Goal: Task Accomplishment & Management: Complete application form

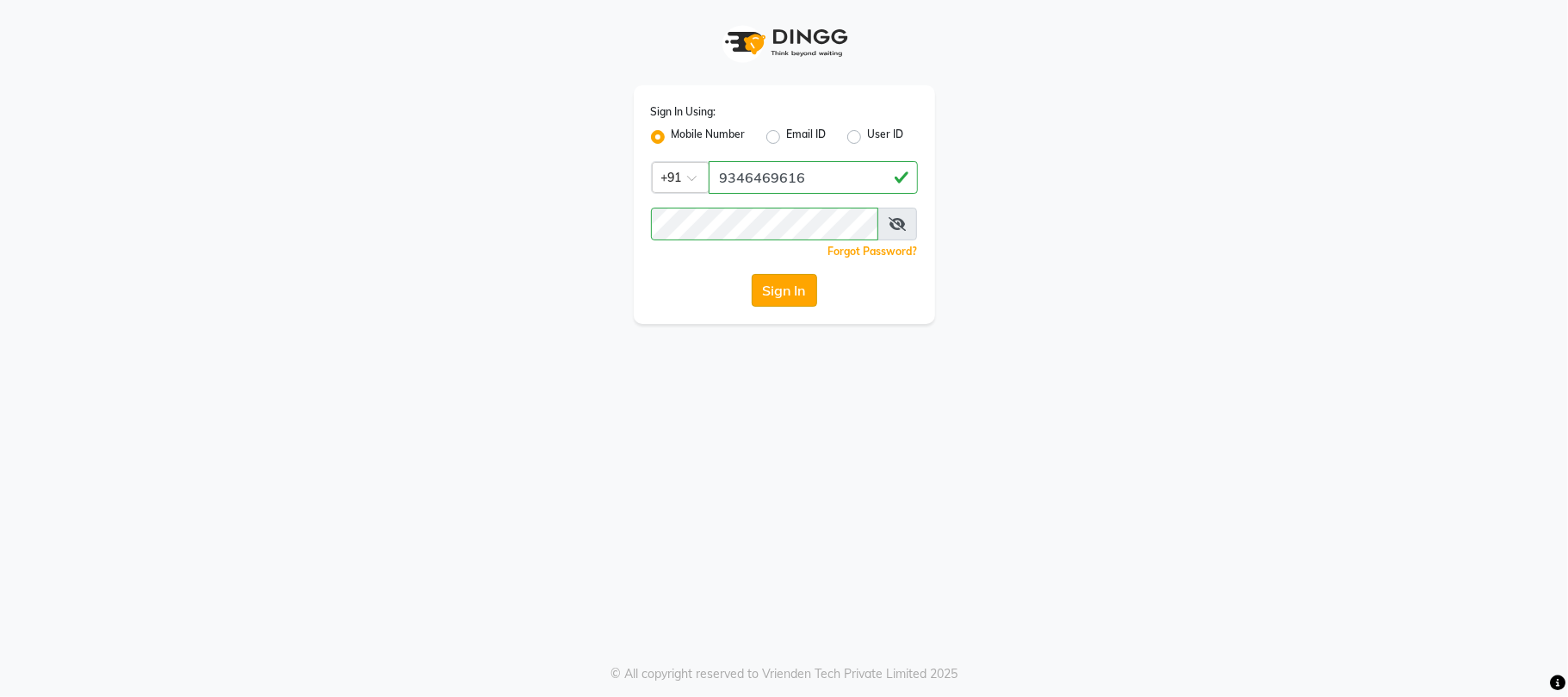
click at [794, 295] on button "Sign In" at bounding box center [784, 291] width 66 height 33
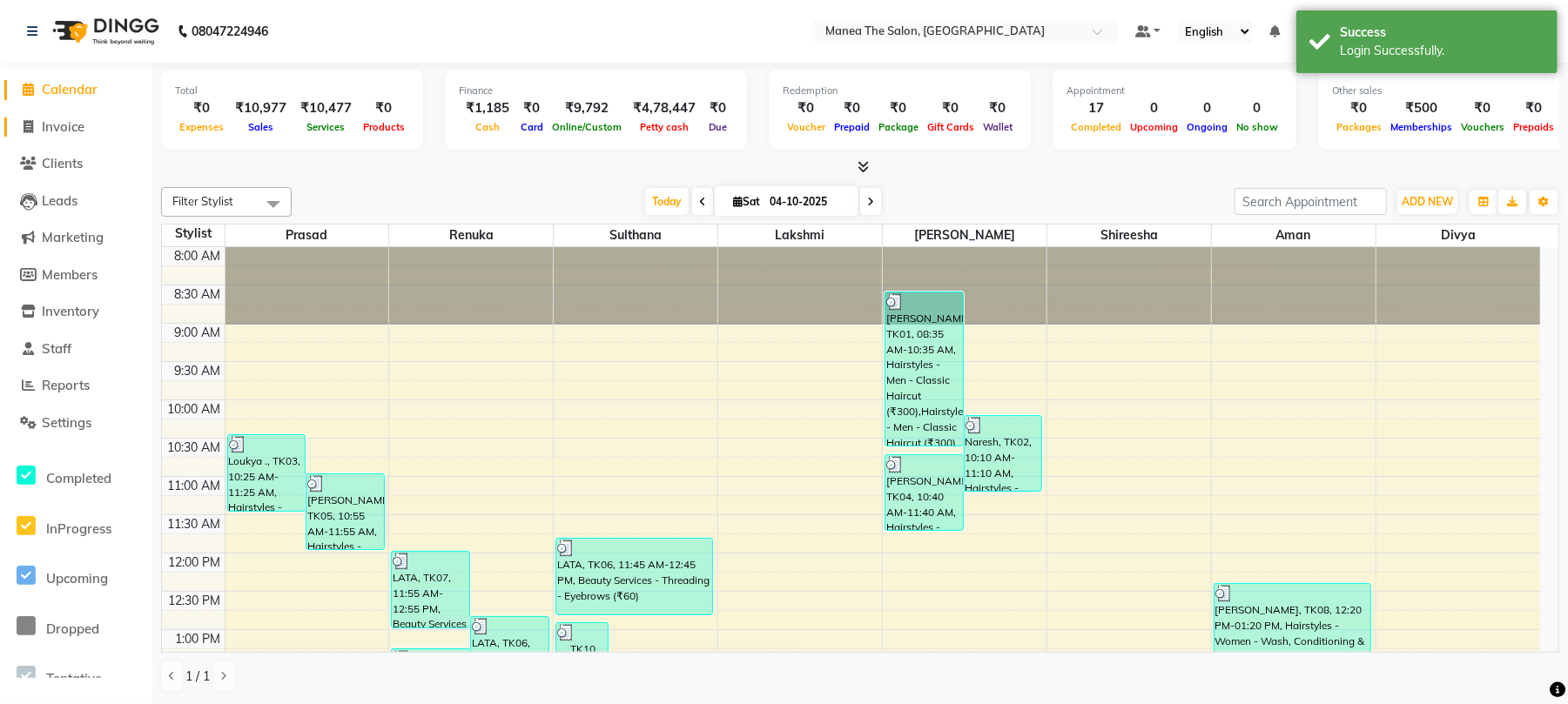
click at [73, 130] on span "Invoice" at bounding box center [63, 126] width 43 height 17
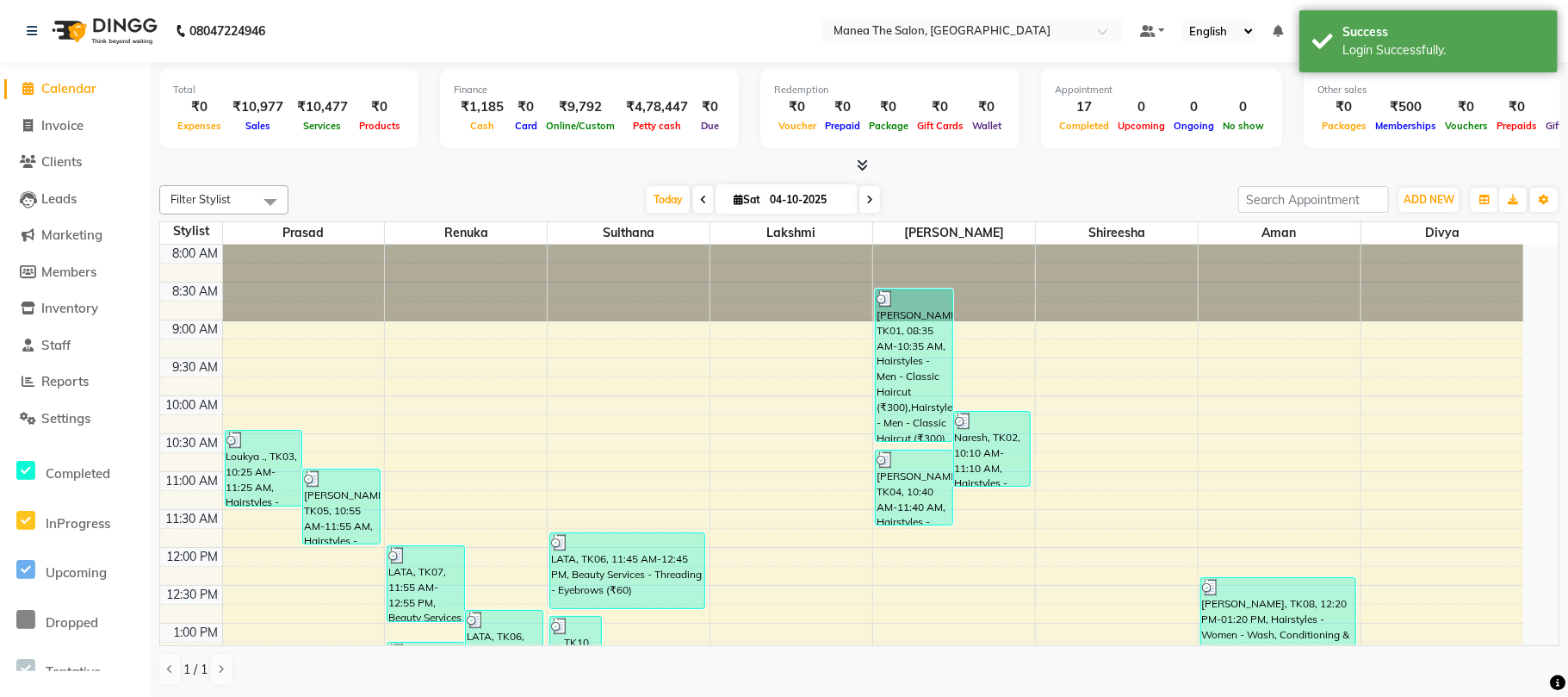
select select "7351"
select select "service"
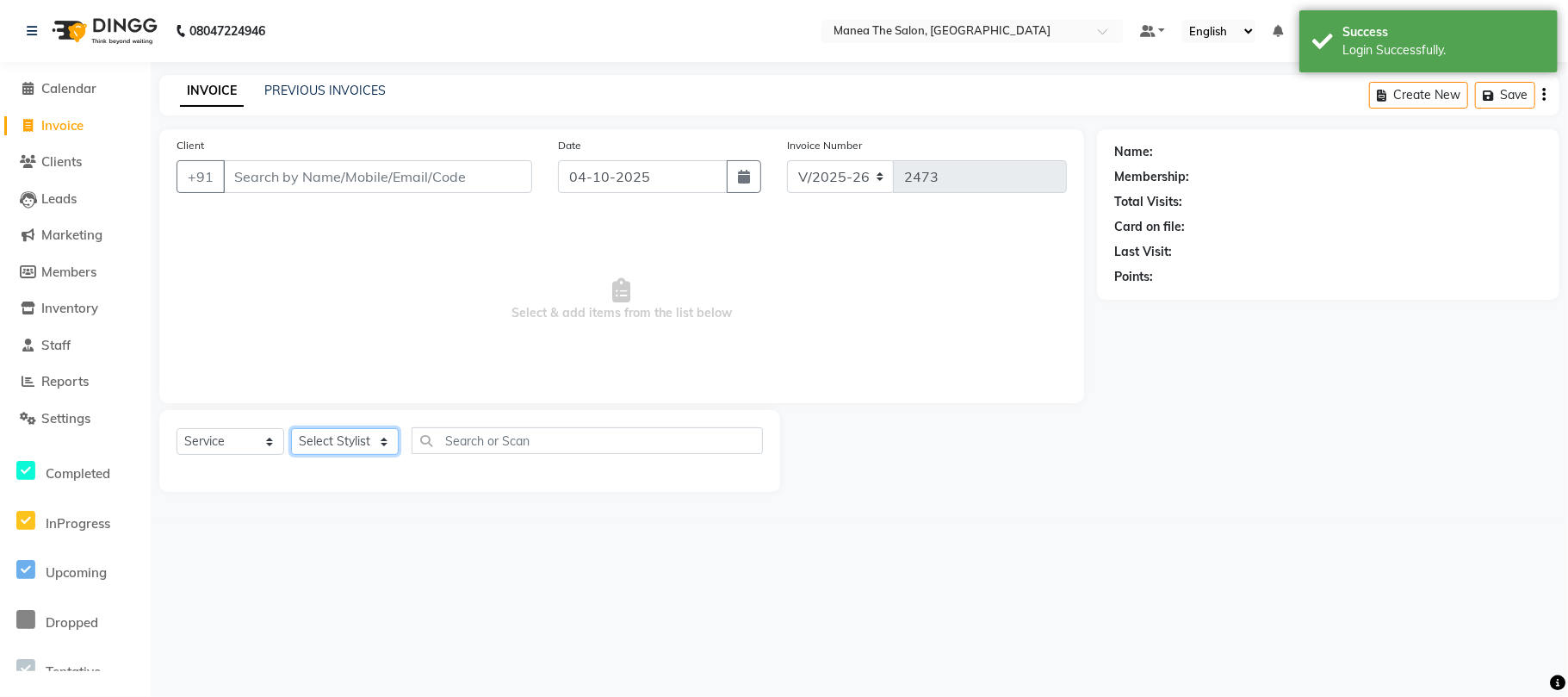
click at [372, 431] on select "Select Stylist [PERSON_NAME] Divya Lakshmi [PERSON_NAME] [PERSON_NAME]" at bounding box center [345, 441] width 107 height 27
select select "63577"
click at [291, 428] on select "Select Stylist [PERSON_NAME] Divya Lakshmi [PERSON_NAME] [PERSON_NAME]" at bounding box center [345, 441] width 107 height 27
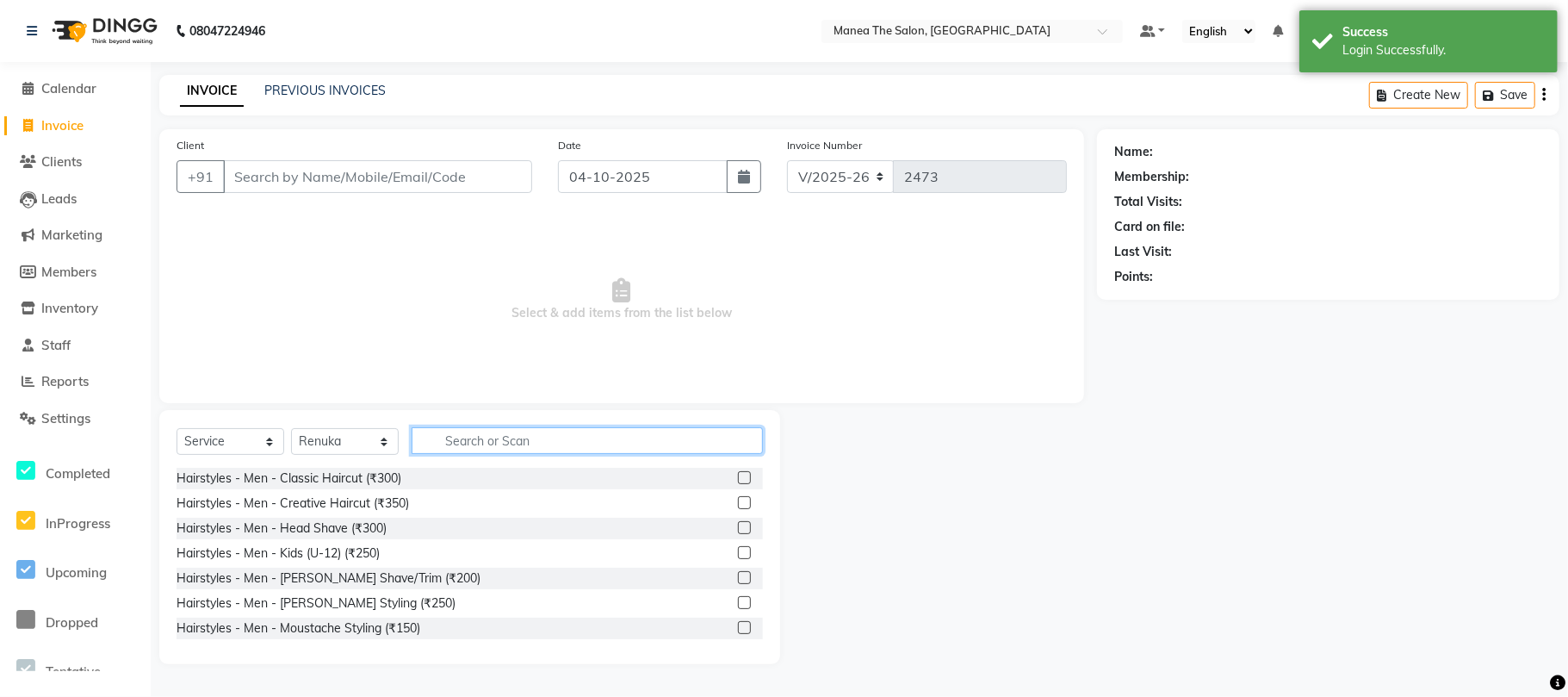
click at [524, 432] on input "text" at bounding box center [587, 440] width 351 height 27
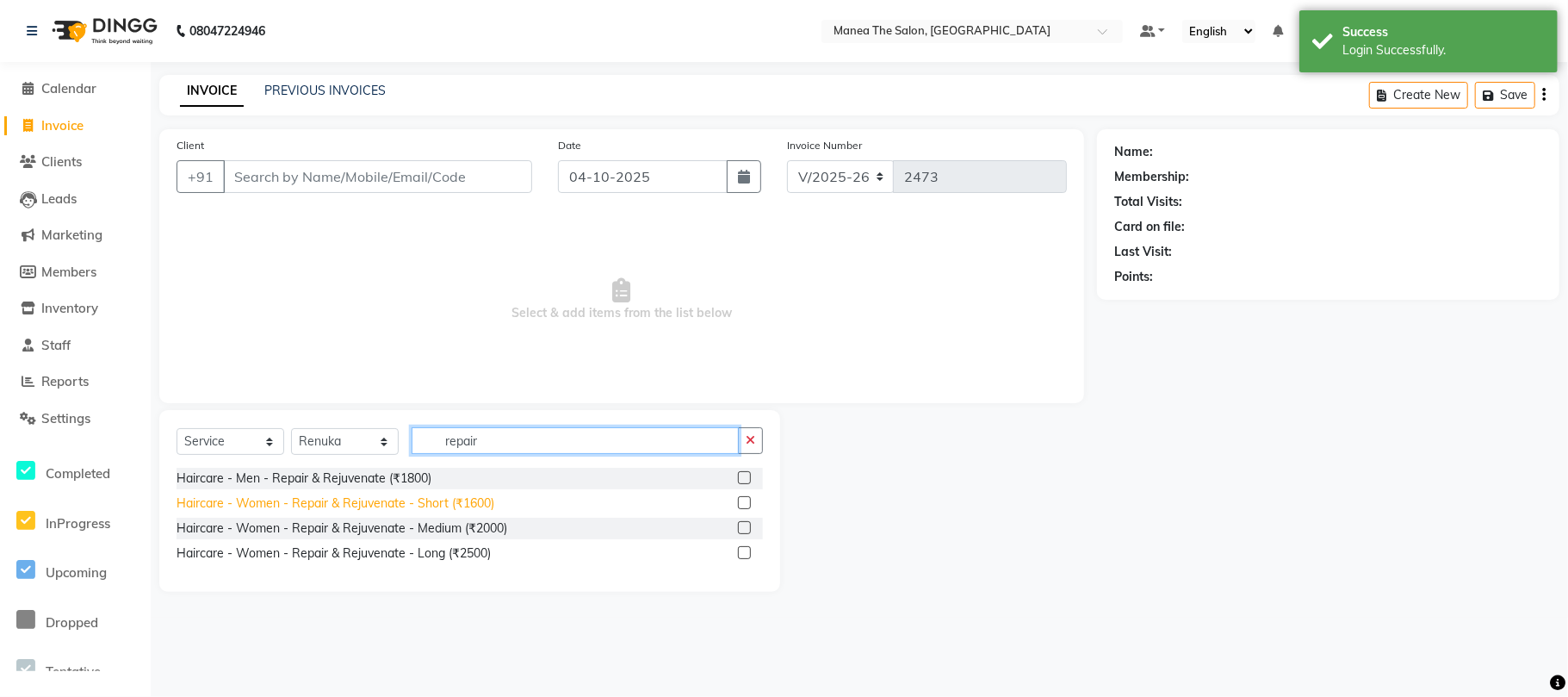
type input "repair"
click at [474, 504] on div "Haircare - Women - Repair & Rejuvenate - Short (₹1600)" at bounding box center [335, 503] width 317 height 18
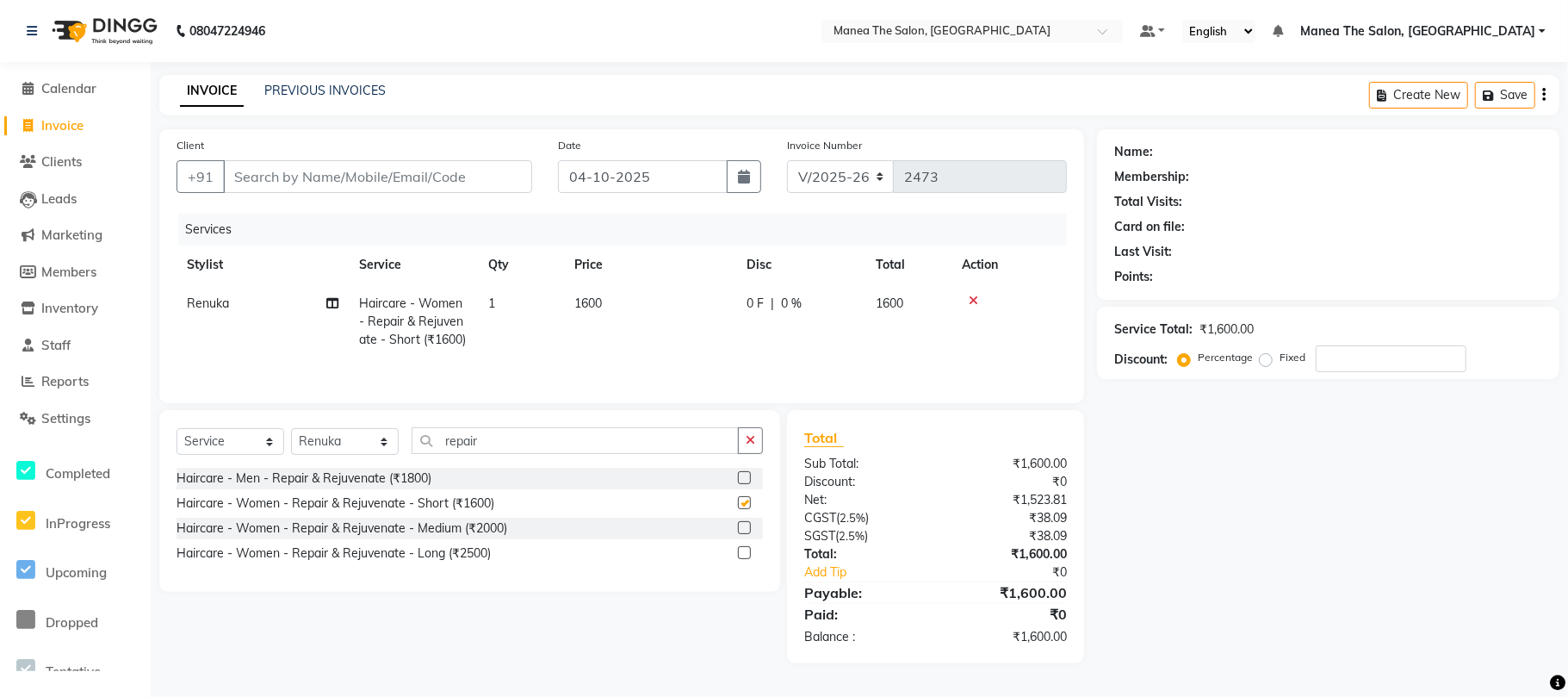
checkbox input "false"
drag, startPoint x: 411, startPoint y: 458, endPoint x: 342, endPoint y: 462, distance: 69.1
click at [342, 462] on div "Select Service Product Membership Package Voucher Prepaid Gift Card Select Styl…" at bounding box center [469, 447] width 586 height 41
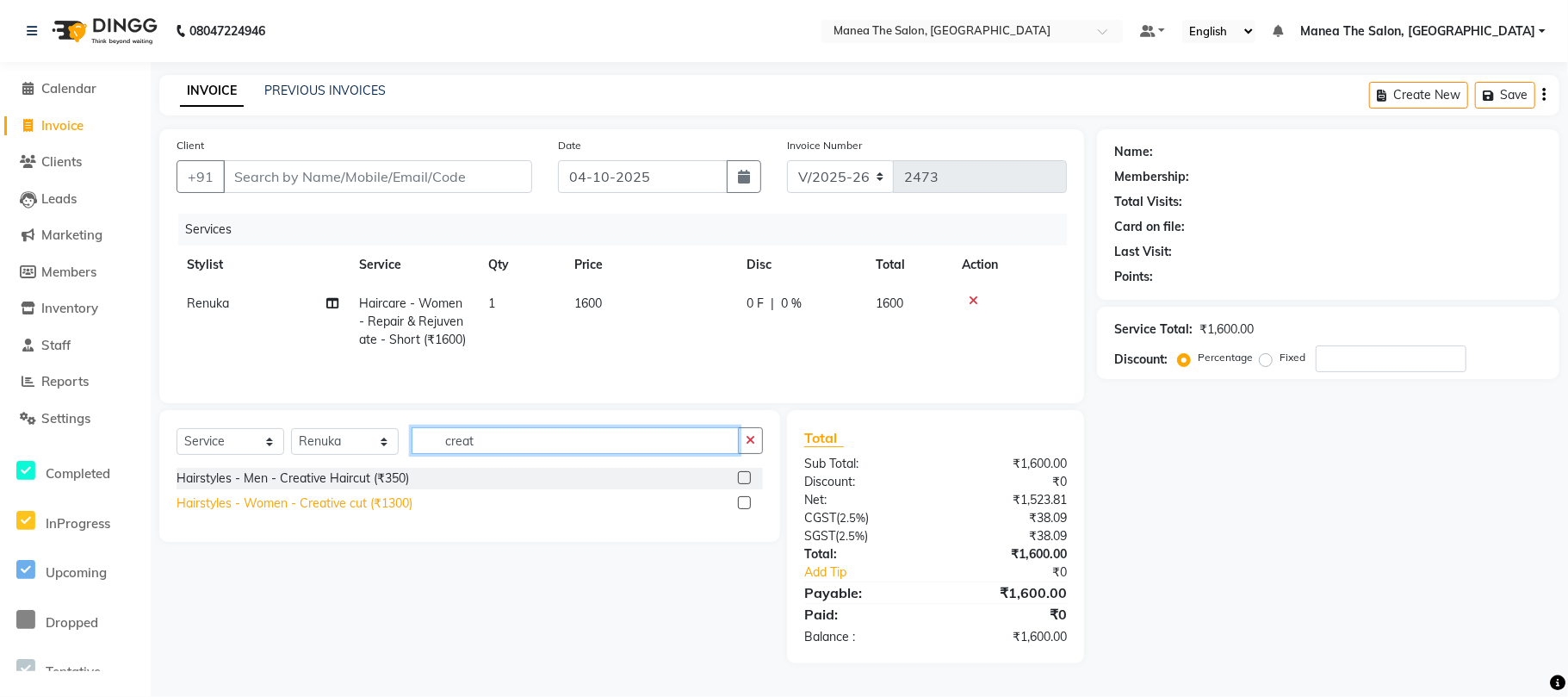
type input "creat"
click at [344, 505] on div "Hairstyles - Women - Creative cut (₹1300)" at bounding box center [294, 503] width 236 height 18
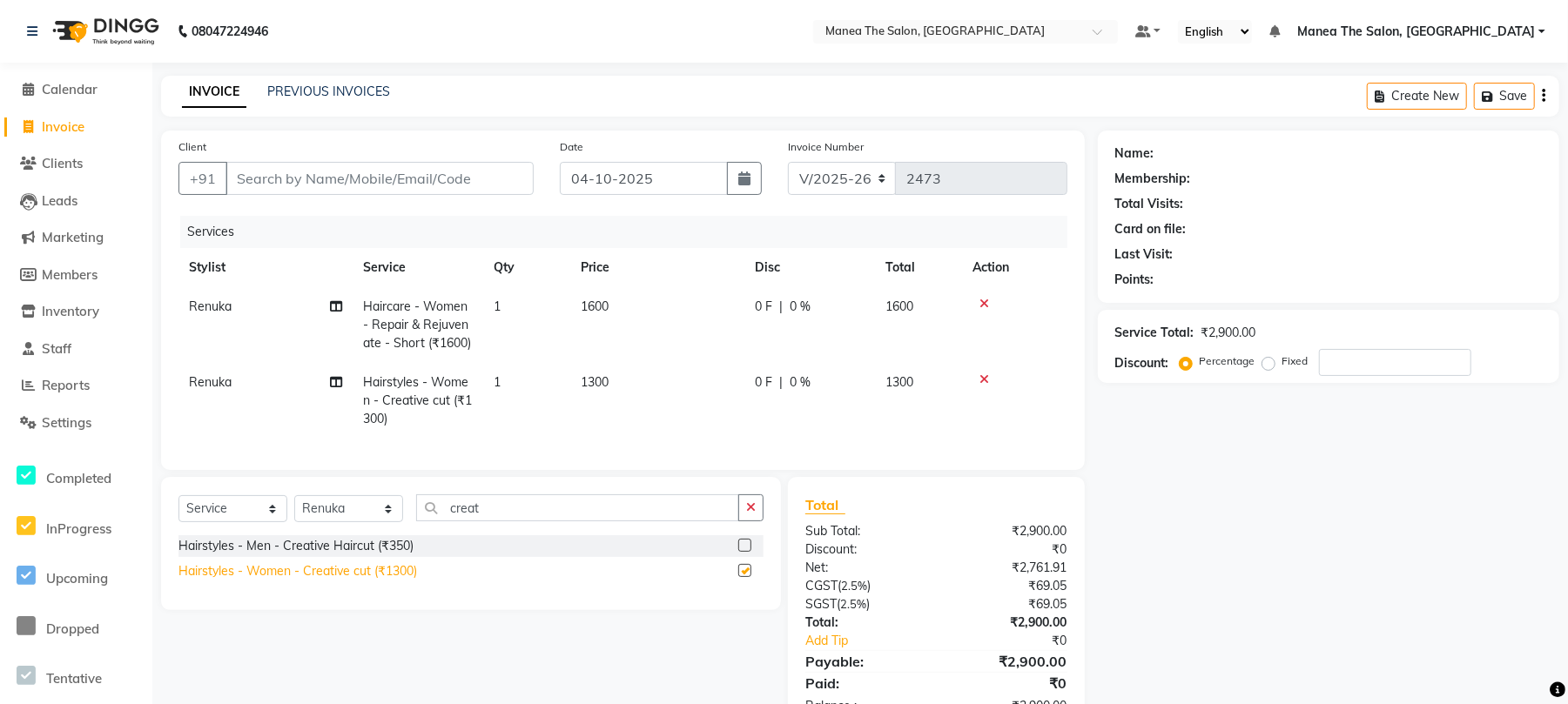
checkbox input "false"
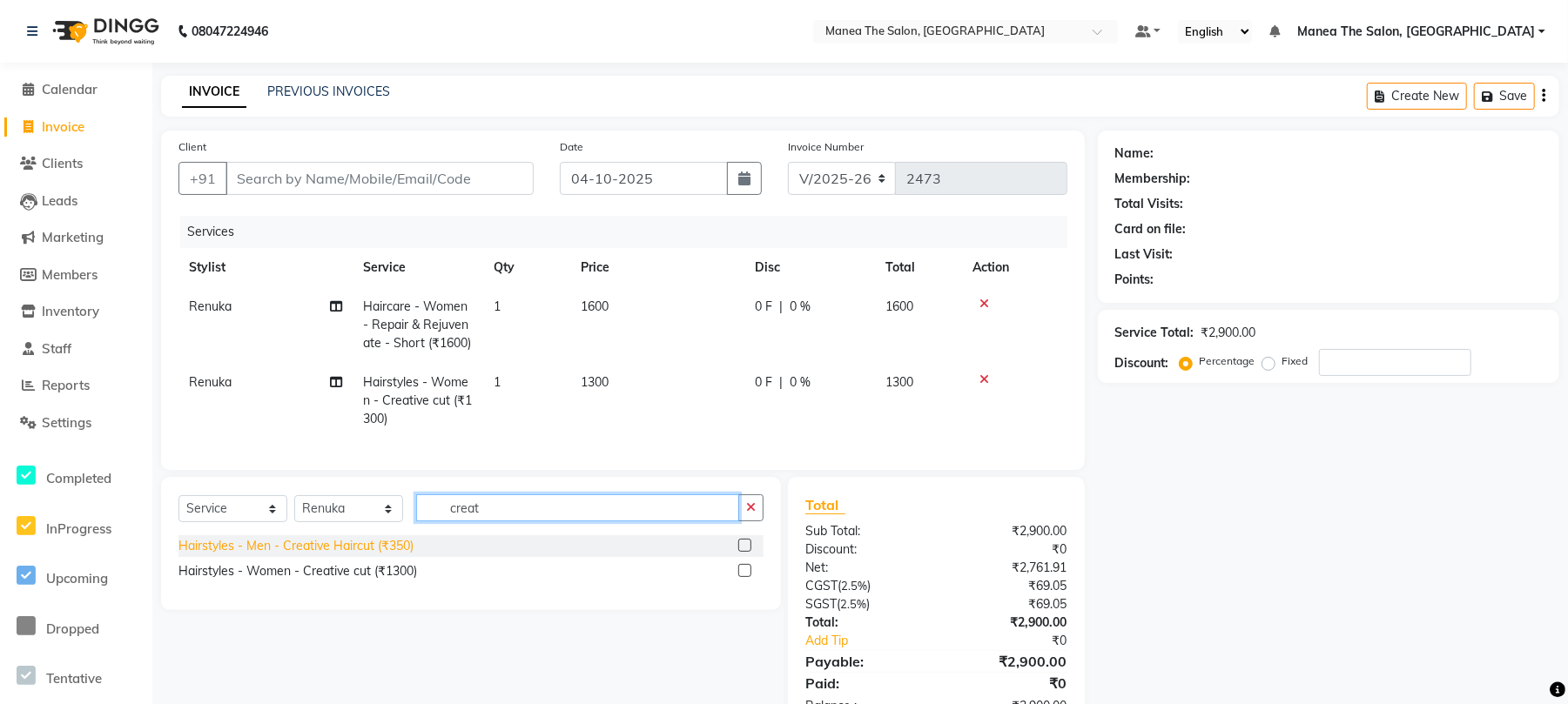
drag, startPoint x: 505, startPoint y: 531, endPoint x: 204, endPoint y: 556, distance: 302.0
click at [204, 556] on div "Select Service Product Membership Package Voucher Prepaid Gift Card Select Styl…" at bounding box center [470, 543] width 620 height 133
type input "root"
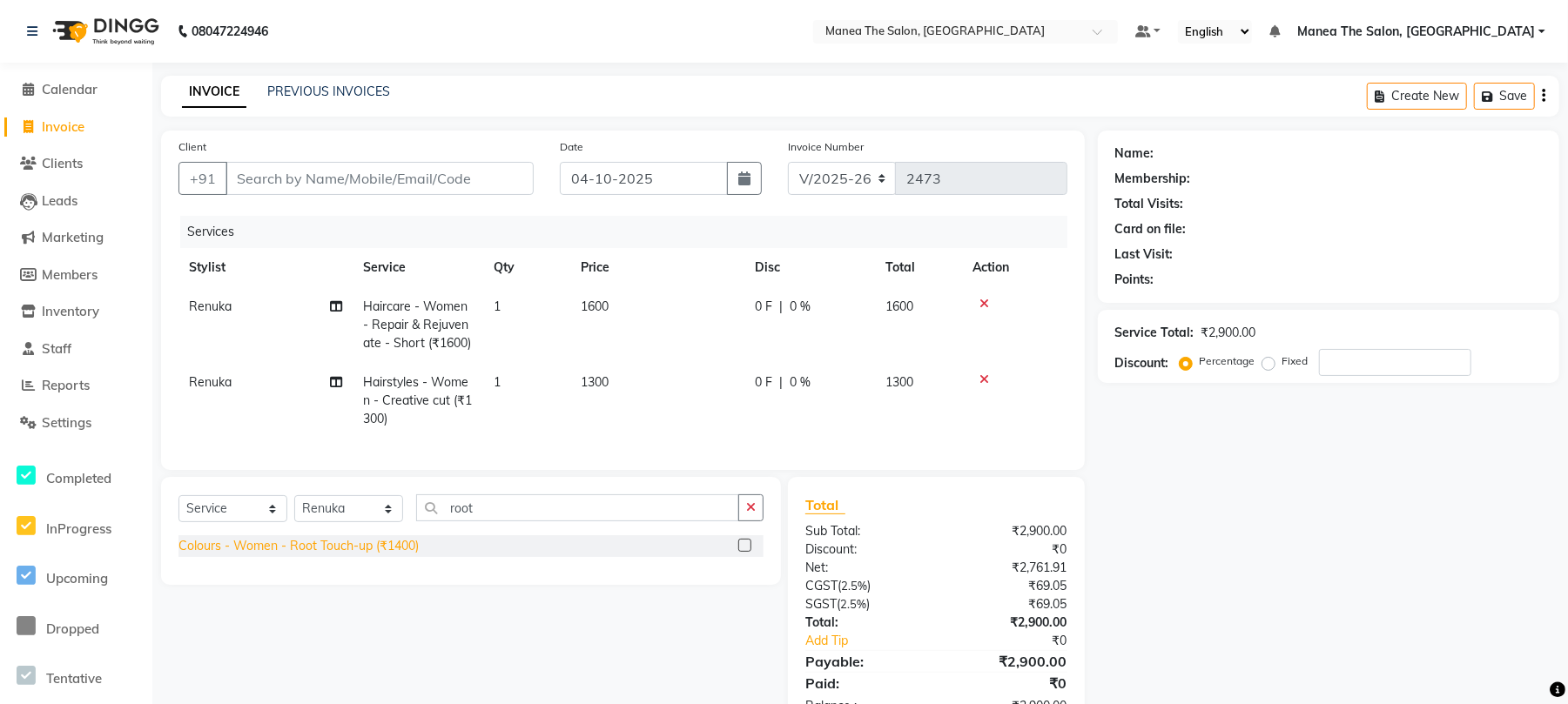
click at [391, 555] on div "Colours - Women - Root Touch-up (₹1400)" at bounding box center [298, 545] width 240 height 18
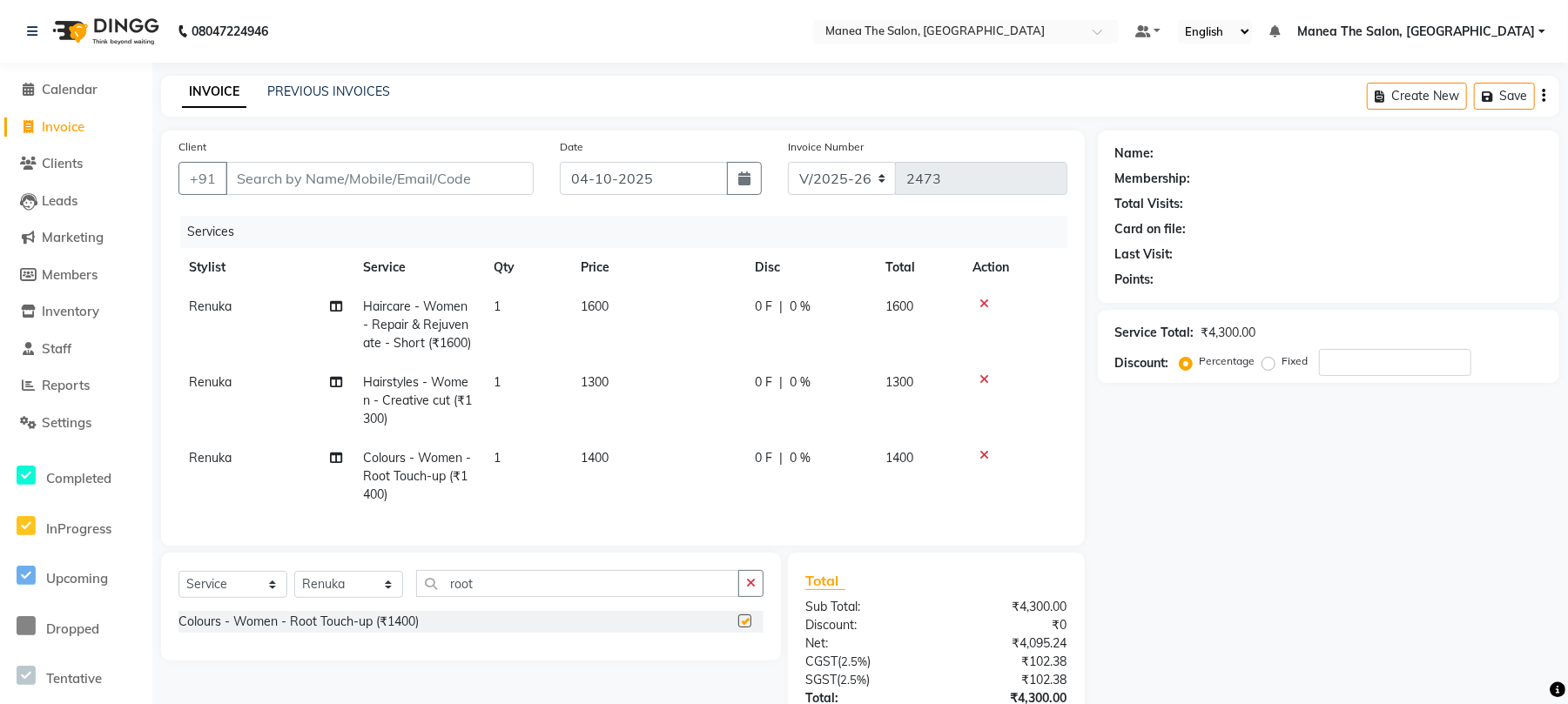
checkbox input "false"
click at [604, 461] on span "1400" at bounding box center [594, 458] width 28 height 16
select select "63577"
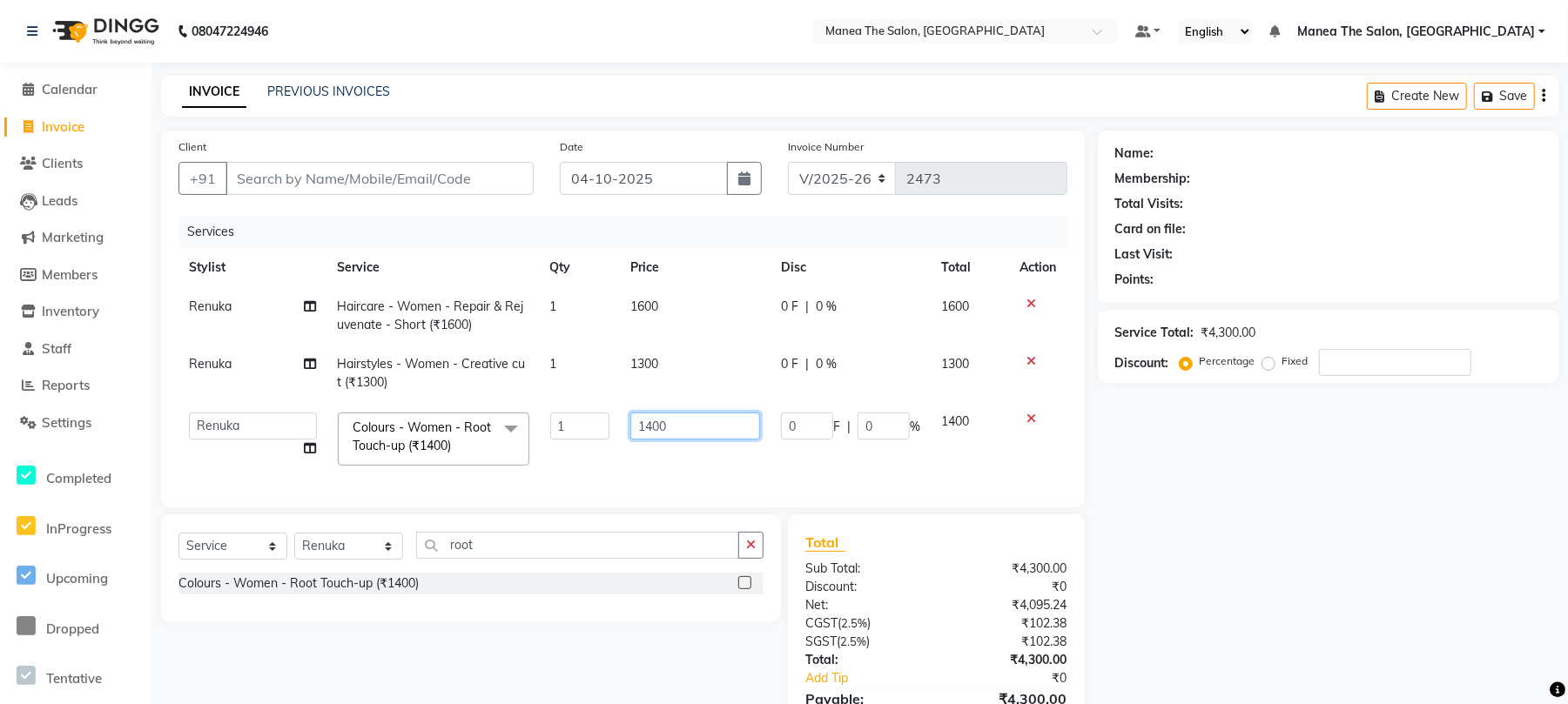
click at [653, 423] on input "1400" at bounding box center [695, 425] width 129 height 27
type input "1700"
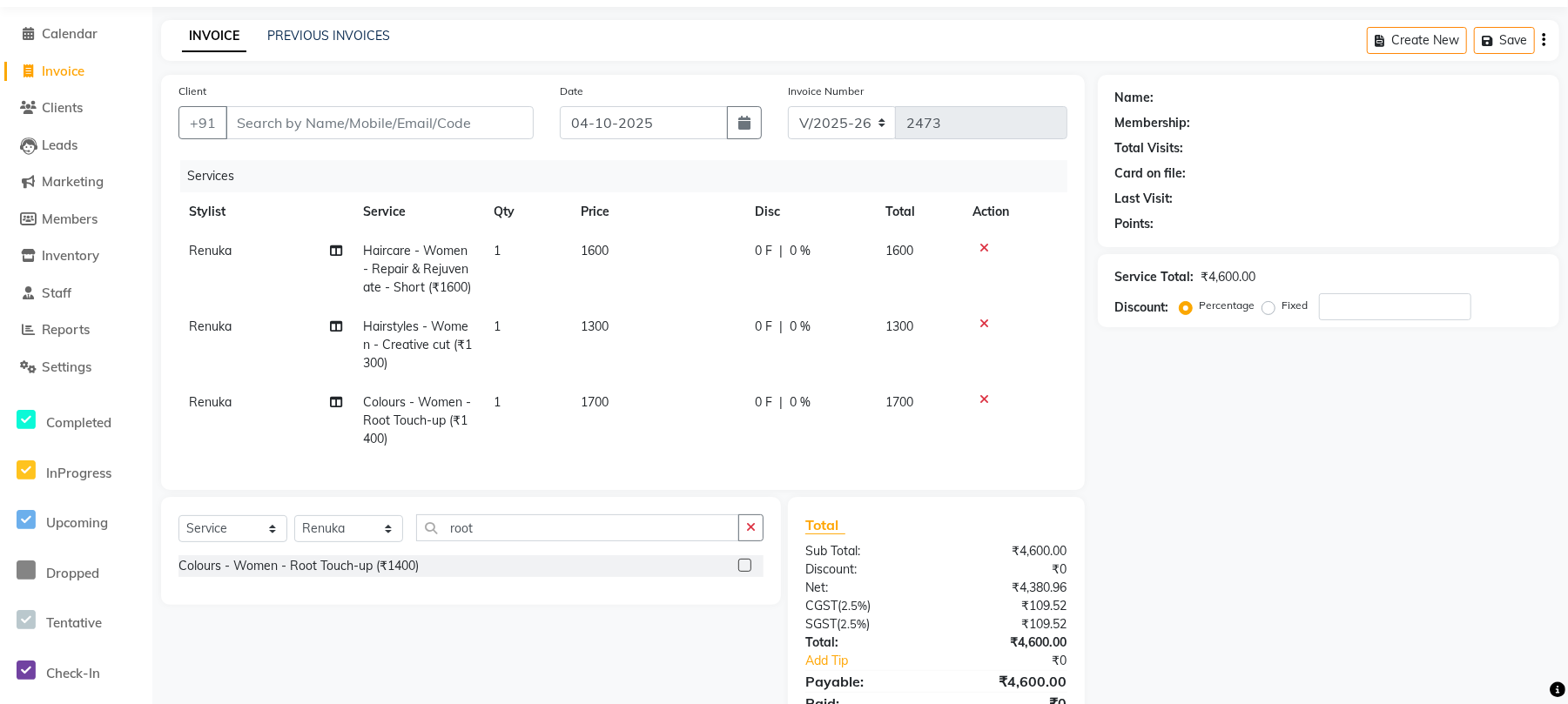
scroll to position [148, 0]
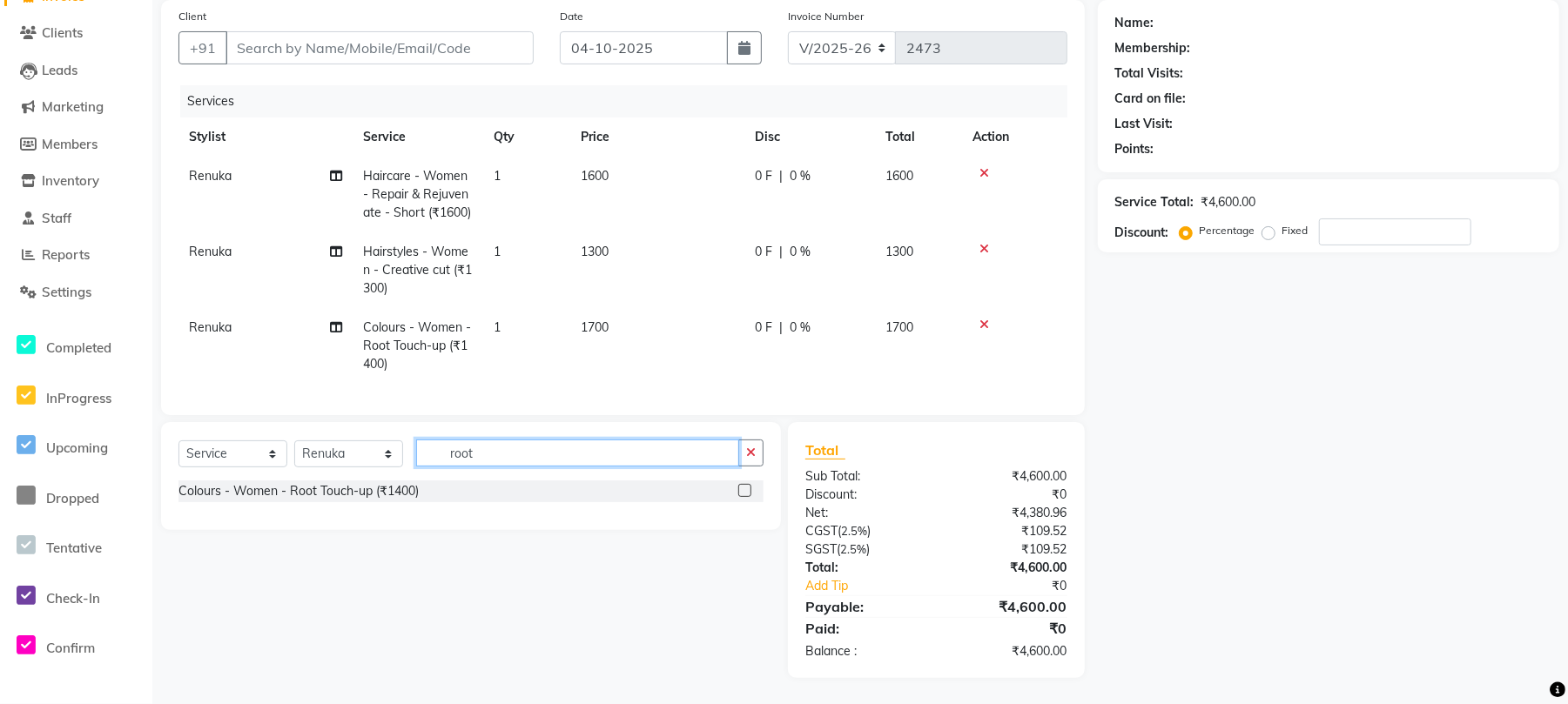
drag, startPoint x: 335, startPoint y: 474, endPoint x: 286, endPoint y: 474, distance: 49.0
click at [291, 477] on div "Select Service Product Membership Package Voucher Prepaid Gift Card Select Styl…" at bounding box center [470, 459] width 585 height 41
type input "crea"
click at [342, 514] on div "Hairstyles - Women - Creative cut (₹1300)" at bounding box center [297, 516] width 239 height 18
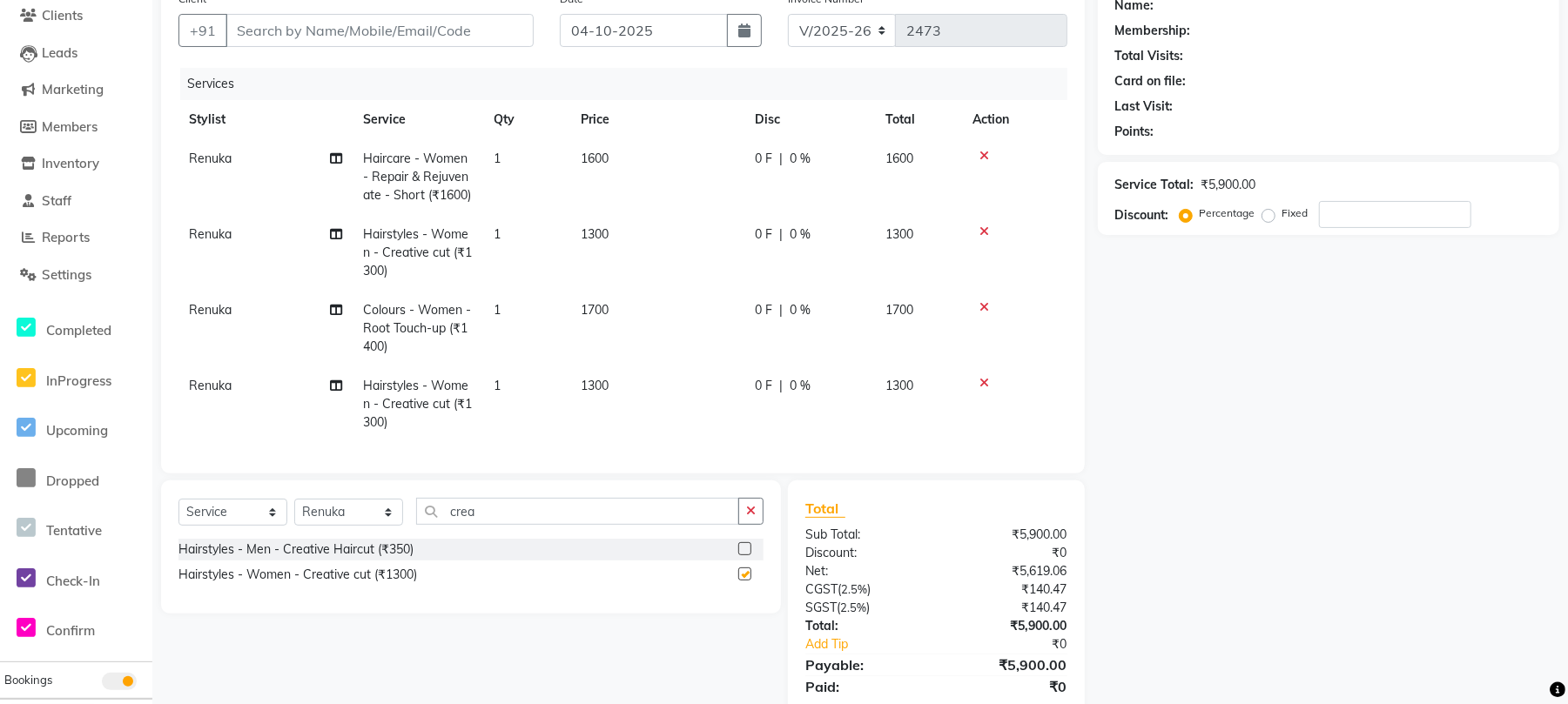
checkbox input "false"
drag, startPoint x: 547, startPoint y: 531, endPoint x: 210, endPoint y: 561, distance: 338.3
click at [210, 561] on div "Select Service Product Membership Package Voucher Prepaid Gift Card Select Styl…" at bounding box center [470, 547] width 620 height 133
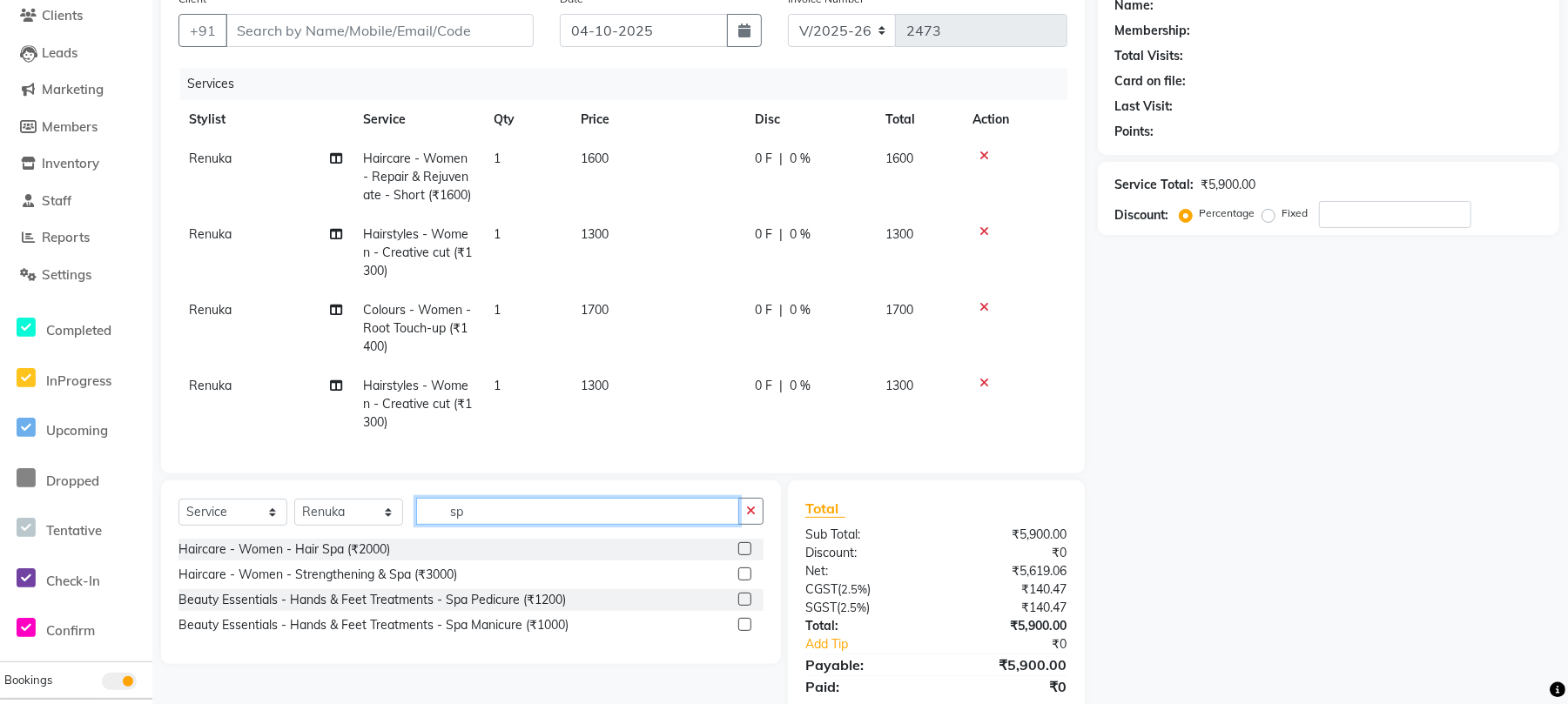
type input "s"
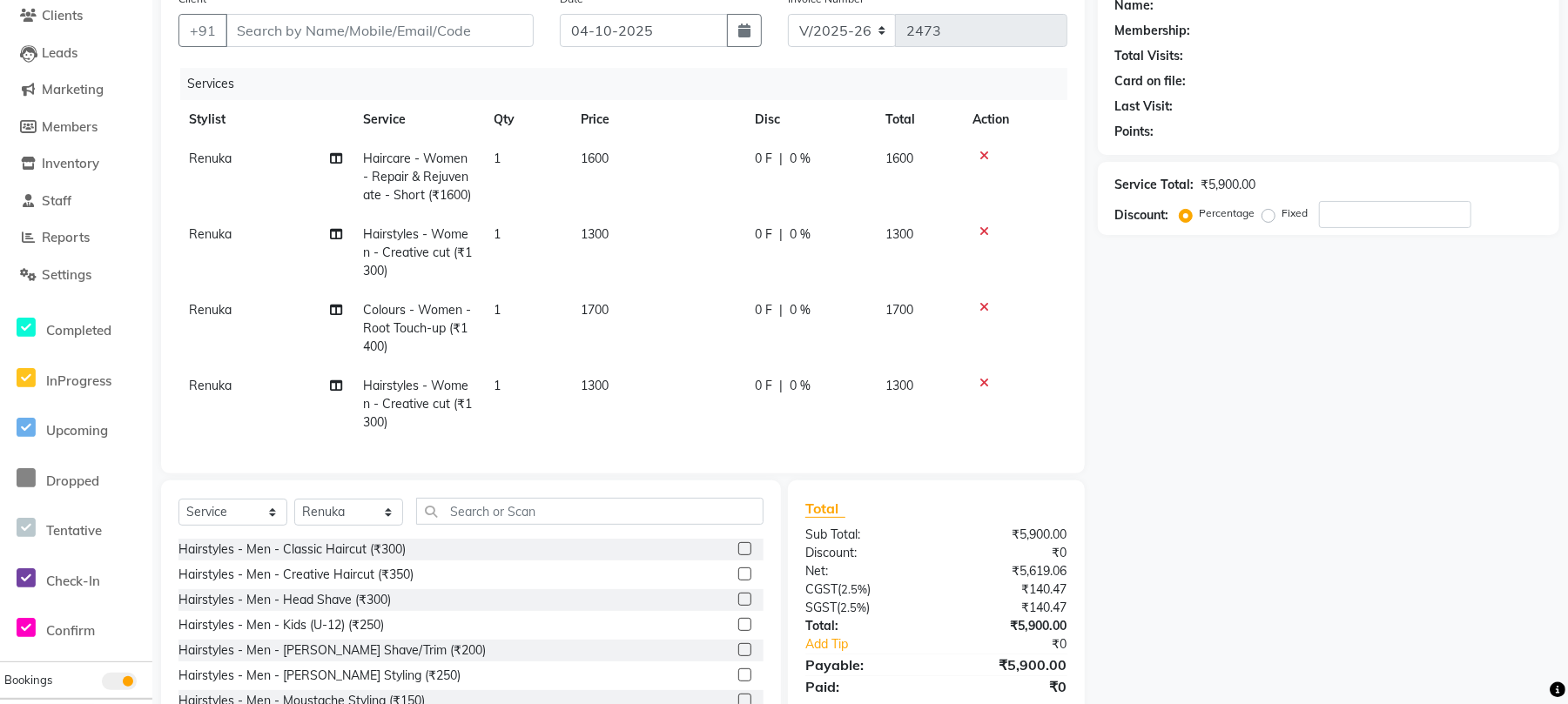
click at [211, 314] on span "Renuka" at bounding box center [210, 310] width 43 height 16
select select "63577"
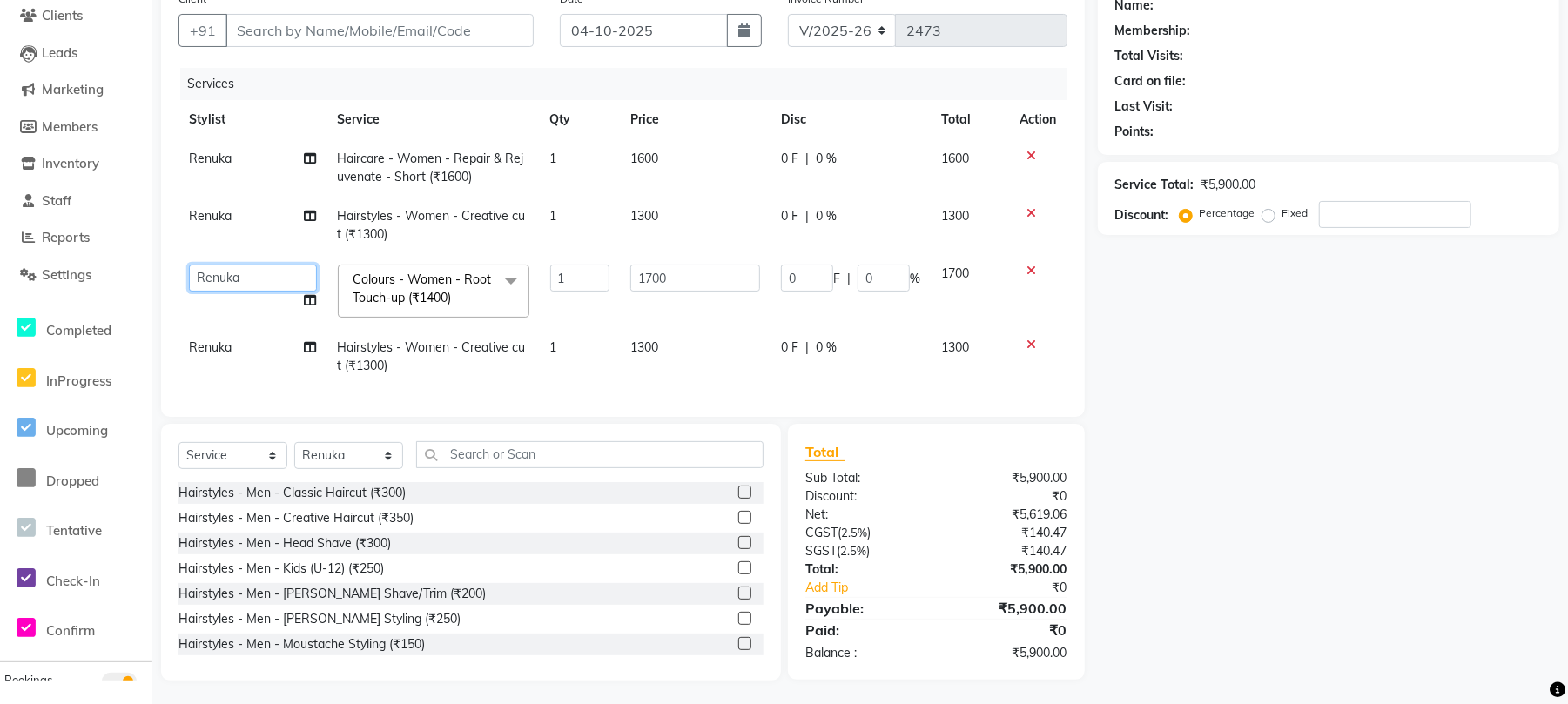
click at [283, 275] on select "[PERSON_NAME] Divya Lakshmi [PERSON_NAME] [PERSON_NAME]" at bounding box center [253, 278] width 128 height 27
select select "63576"
click at [248, 349] on td "Renuka" at bounding box center [253, 356] width 149 height 58
select select "63577"
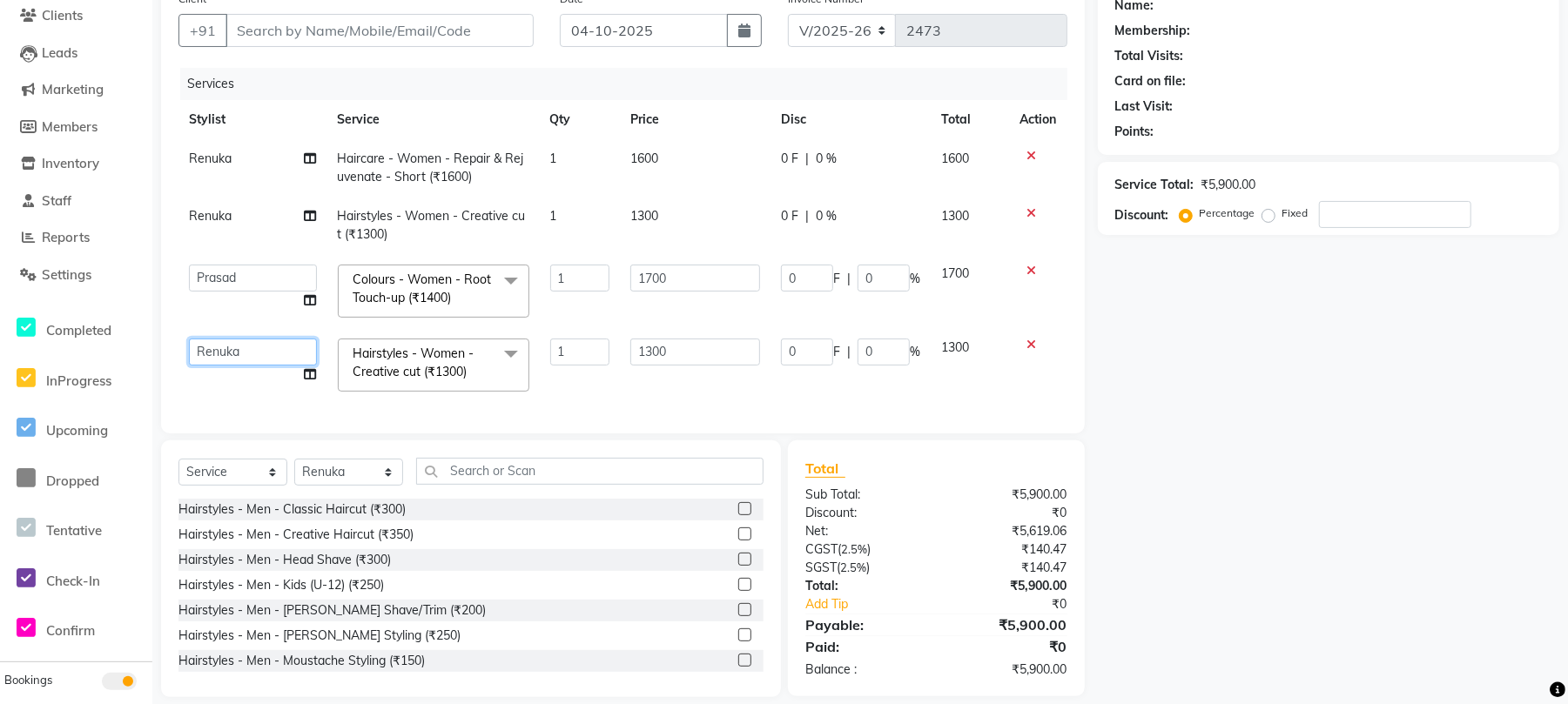
click at [252, 348] on select "[PERSON_NAME] Divya Lakshmi [PERSON_NAME] [PERSON_NAME]" at bounding box center [253, 351] width 128 height 27
select select "63576"
click at [244, 211] on td "Renuka" at bounding box center [253, 225] width 149 height 58
select select "63577"
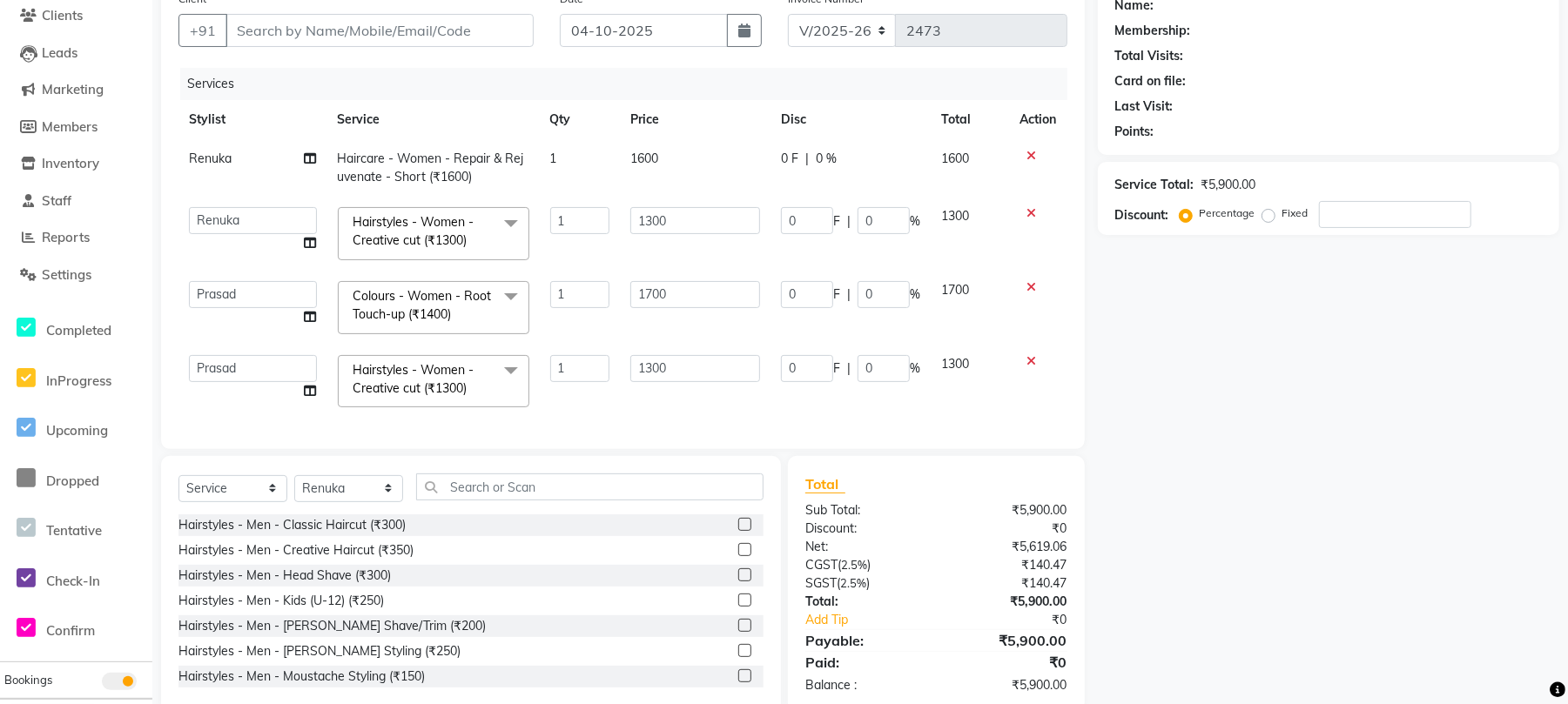
click at [241, 149] on td "Renuka" at bounding box center [253, 168] width 149 height 58
select select "63577"
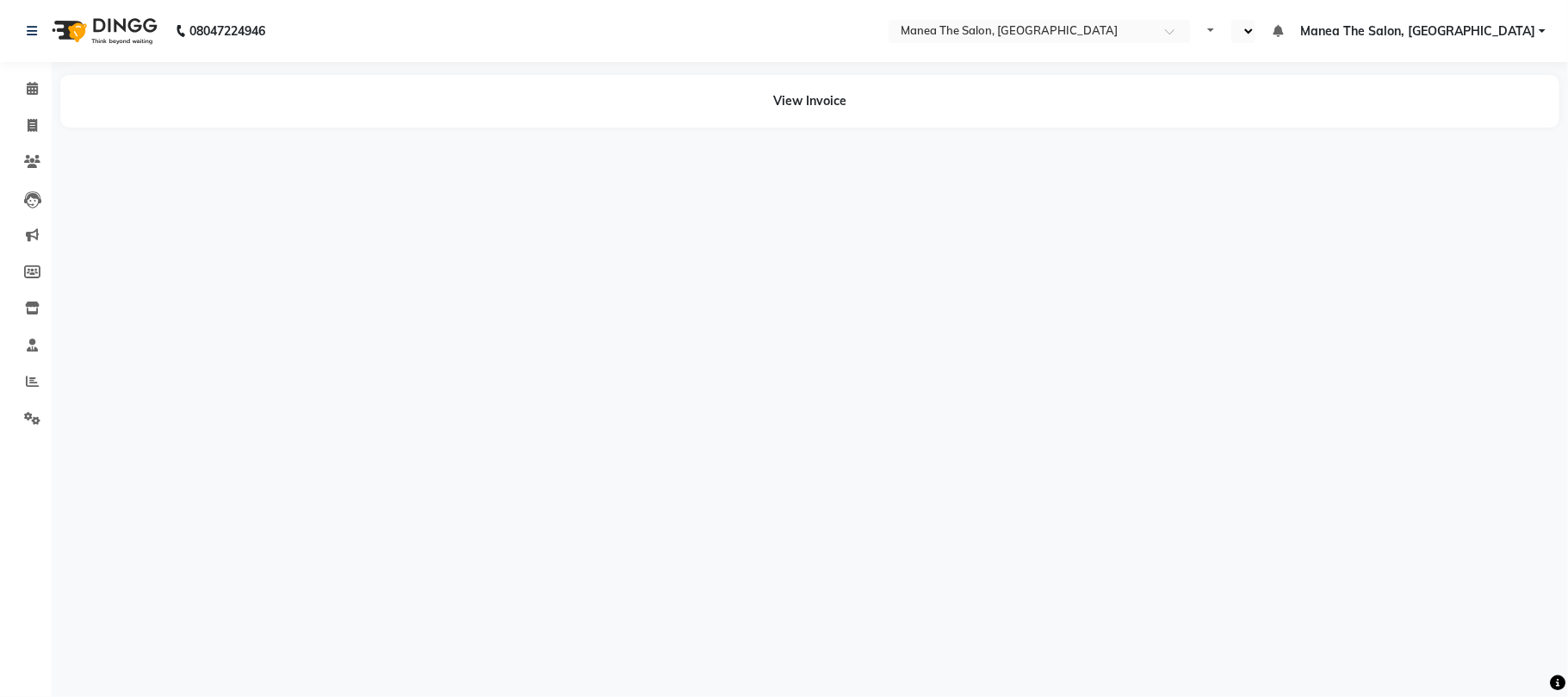
select select "en"
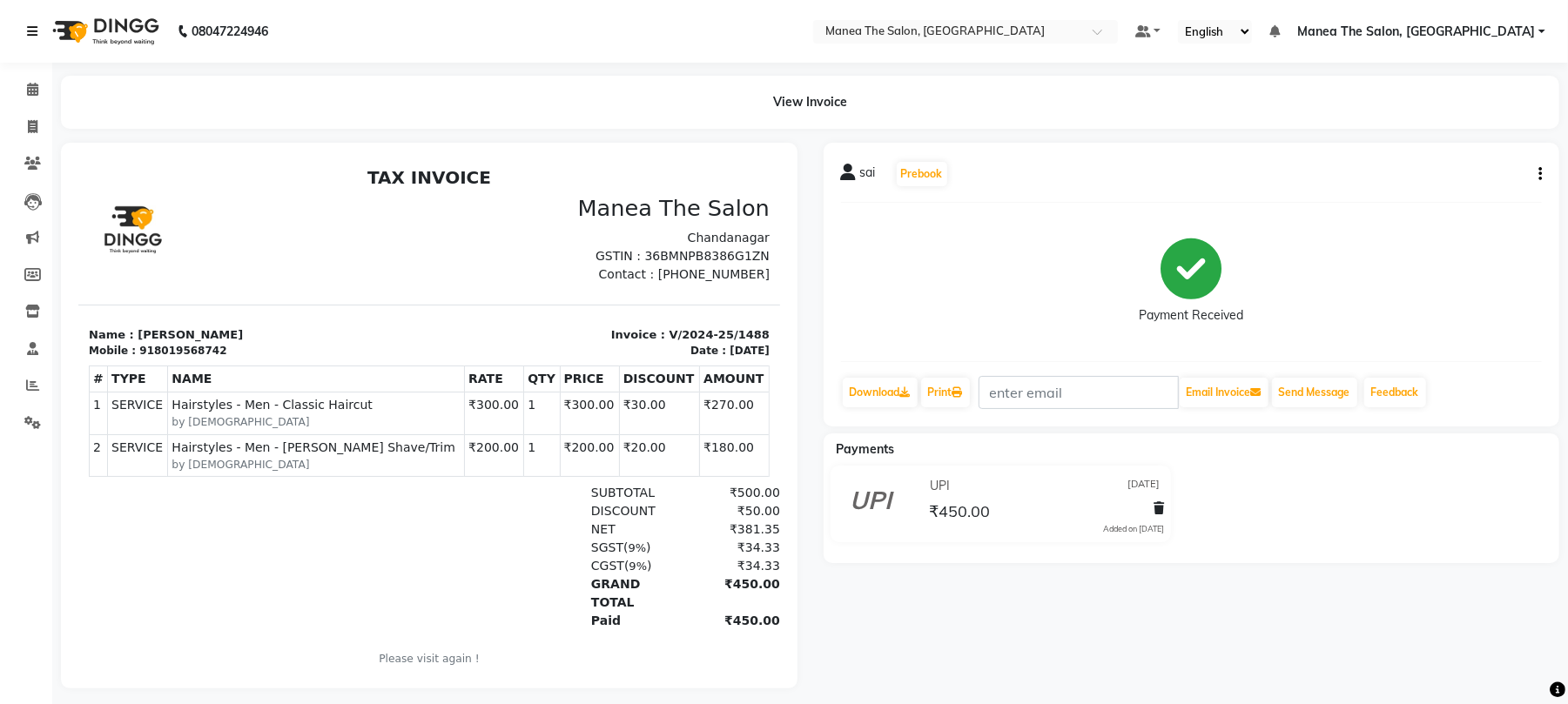
click at [36, 36] on icon at bounding box center [32, 31] width 10 height 12
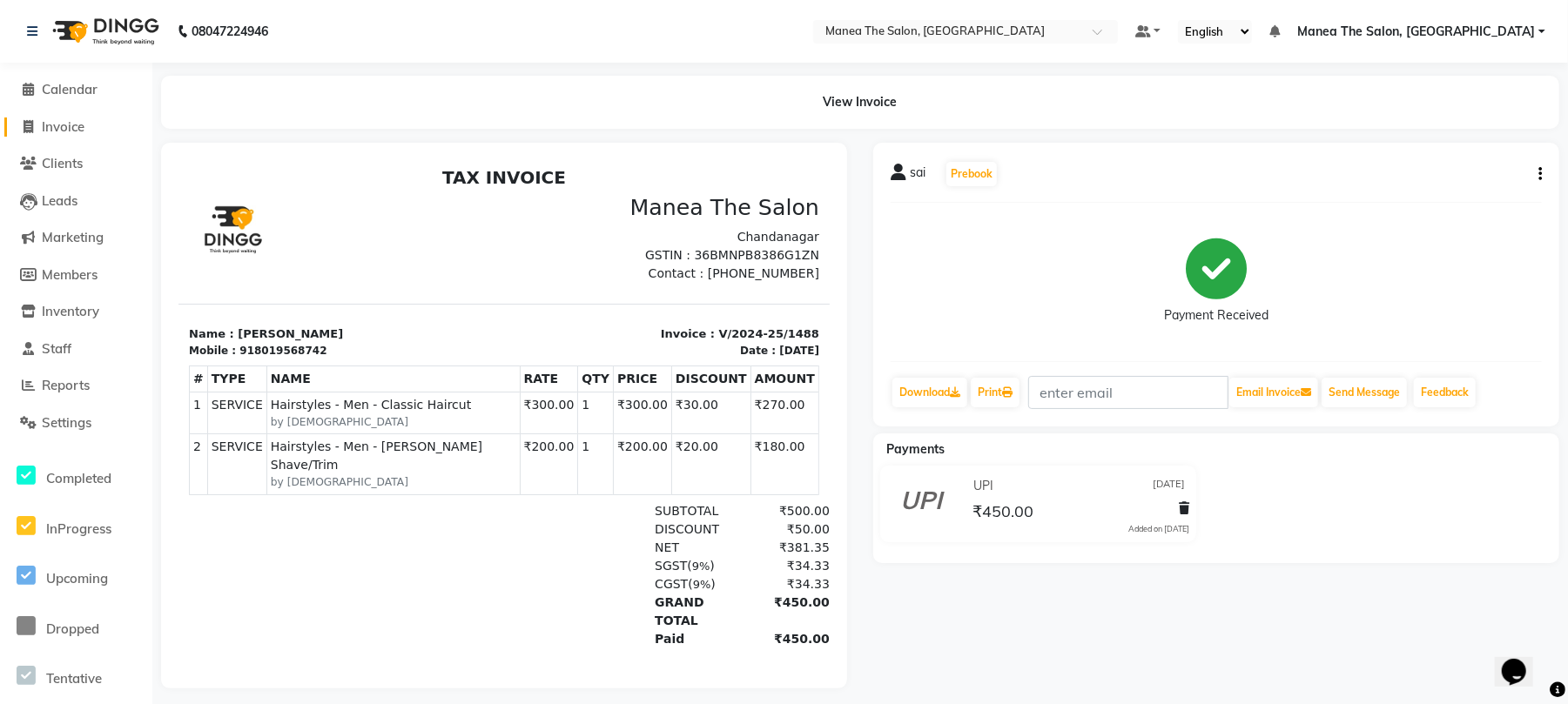
click at [58, 125] on span "Invoice" at bounding box center [63, 126] width 43 height 17
select select "service"
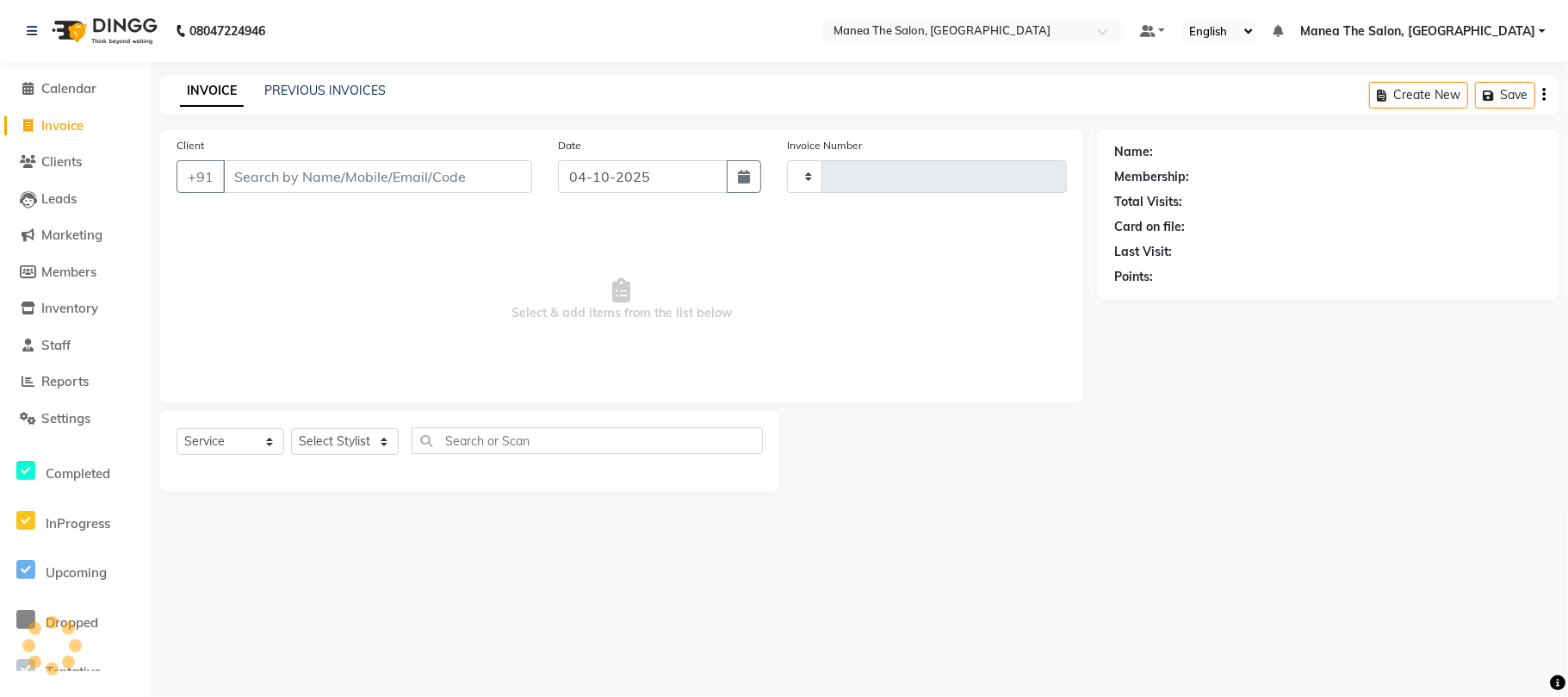
type input "2473"
select select "7351"
click at [438, 176] on input "Client" at bounding box center [378, 176] width 309 height 33
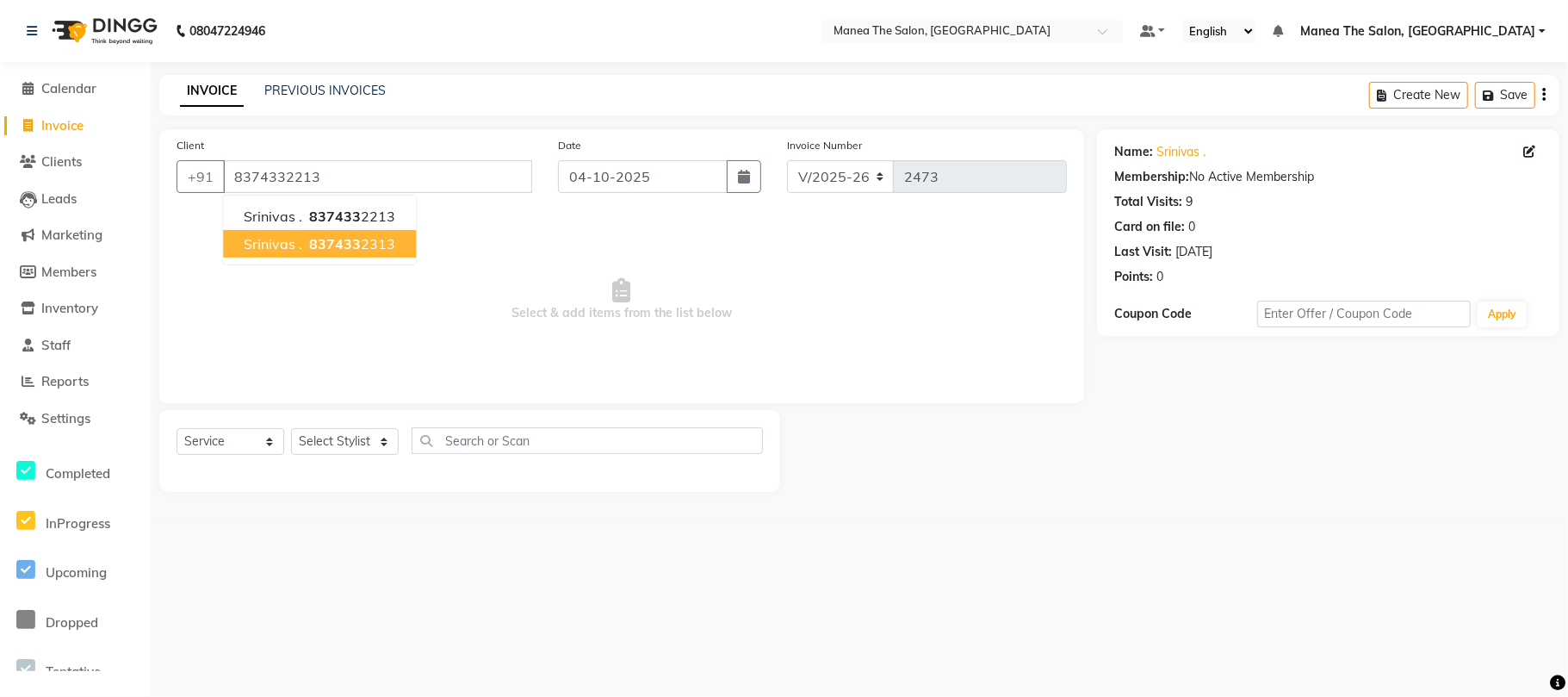
click at [352, 249] on span "837433" at bounding box center [335, 244] width 52 height 17
type input "8374332313"
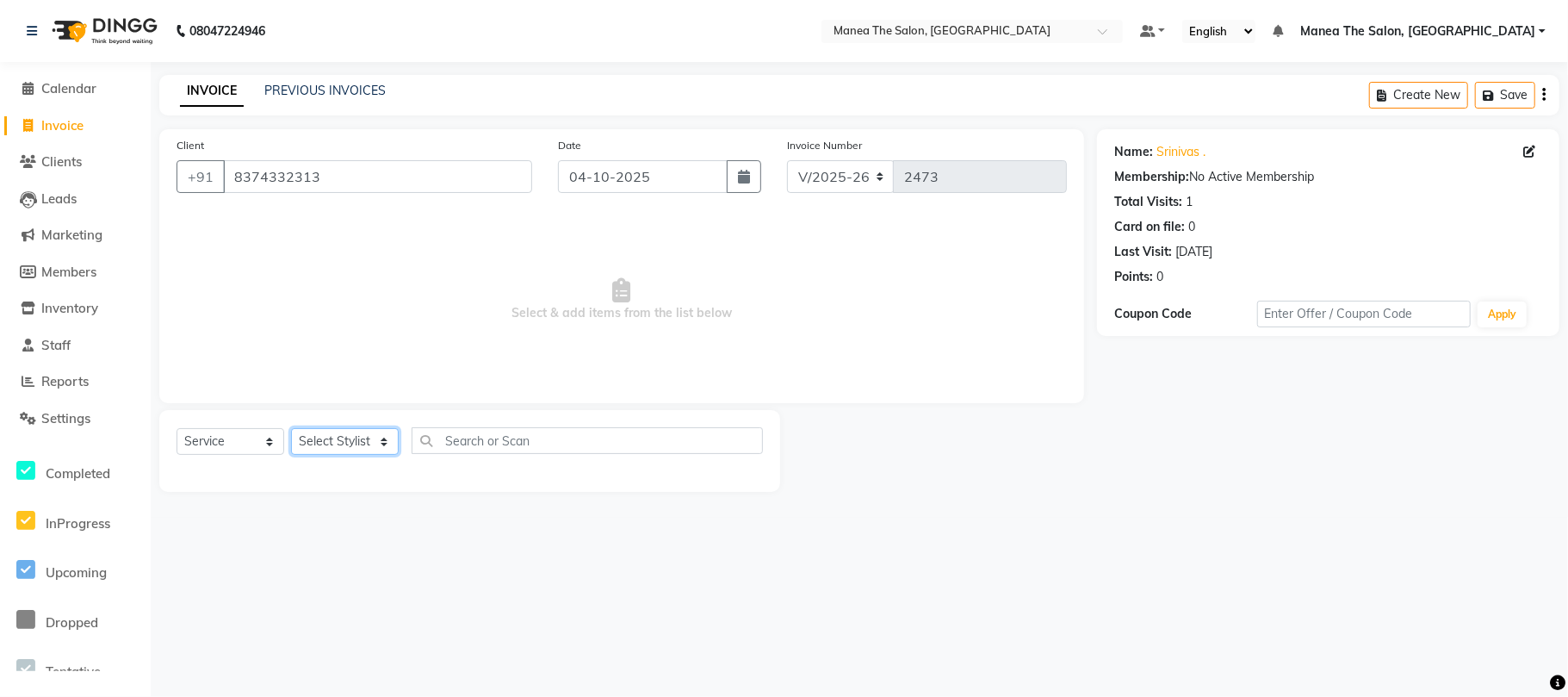
click at [346, 438] on select "Select Stylist [PERSON_NAME] Divya Lakshmi [PERSON_NAME] [PERSON_NAME]" at bounding box center [345, 441] width 107 height 27
select select "63582"
click at [291, 428] on select "Select Stylist [PERSON_NAME] Divya Lakshmi [PERSON_NAME] [PERSON_NAME]" at bounding box center [345, 441] width 107 height 27
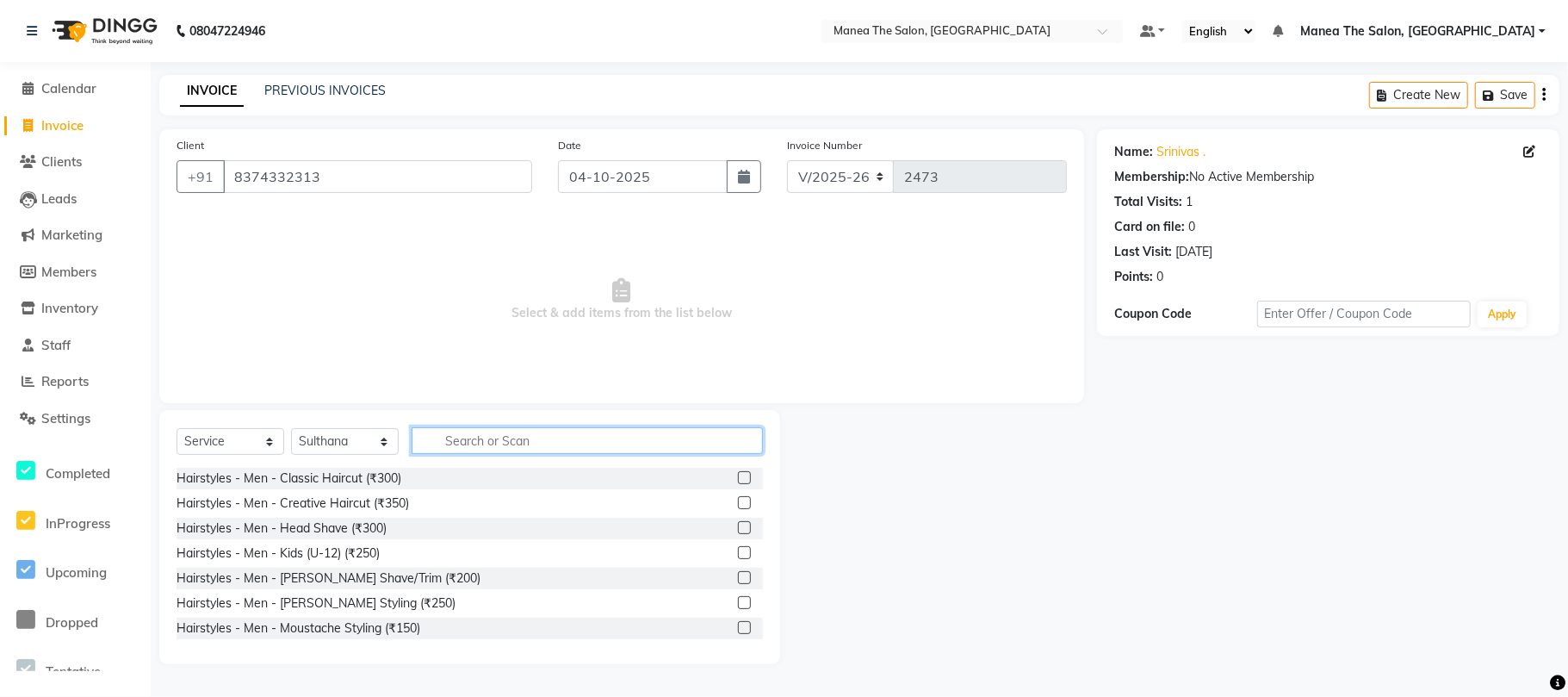
click at [479, 446] on input "text" at bounding box center [587, 440] width 351 height 27
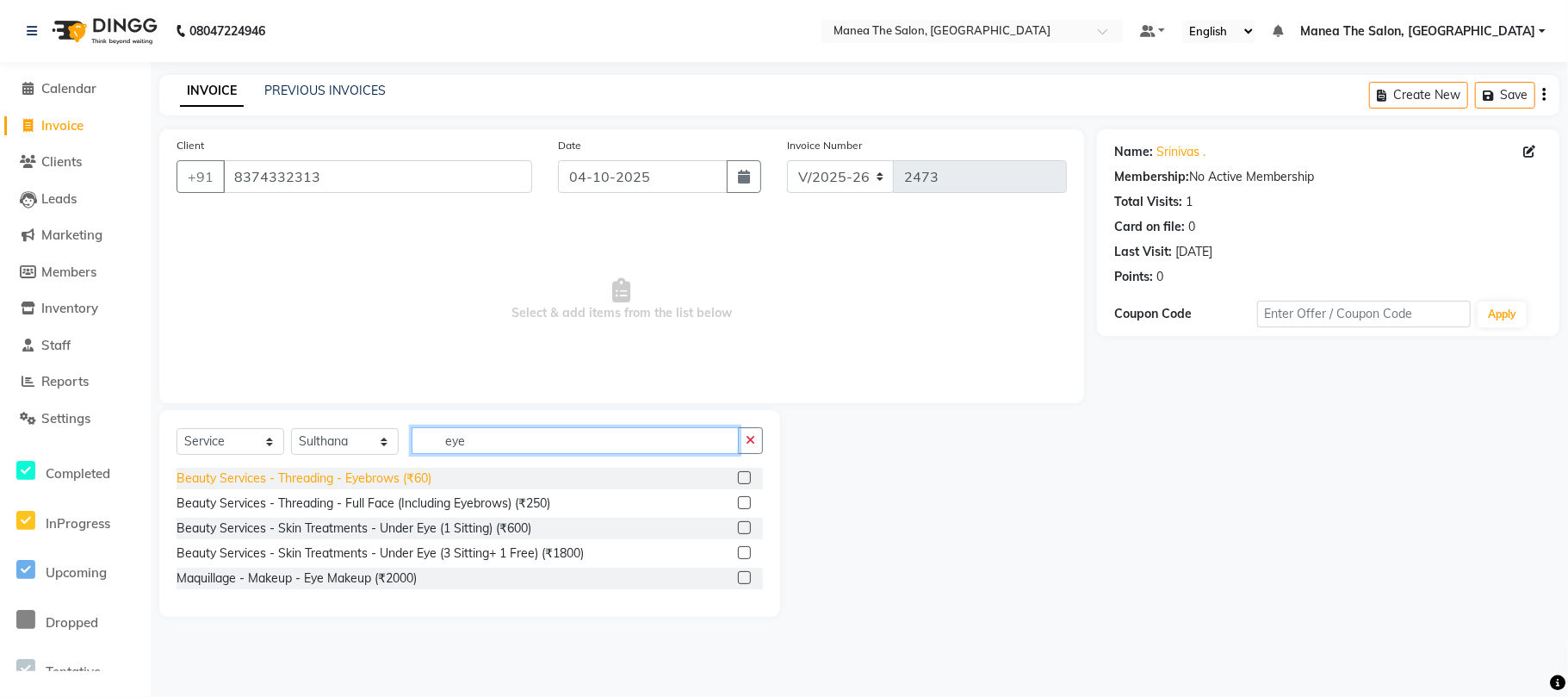
type input "eye"
click at [400, 480] on div "Beauty Services - Threading - Eyebrows (₹60)" at bounding box center [303, 478] width 255 height 18
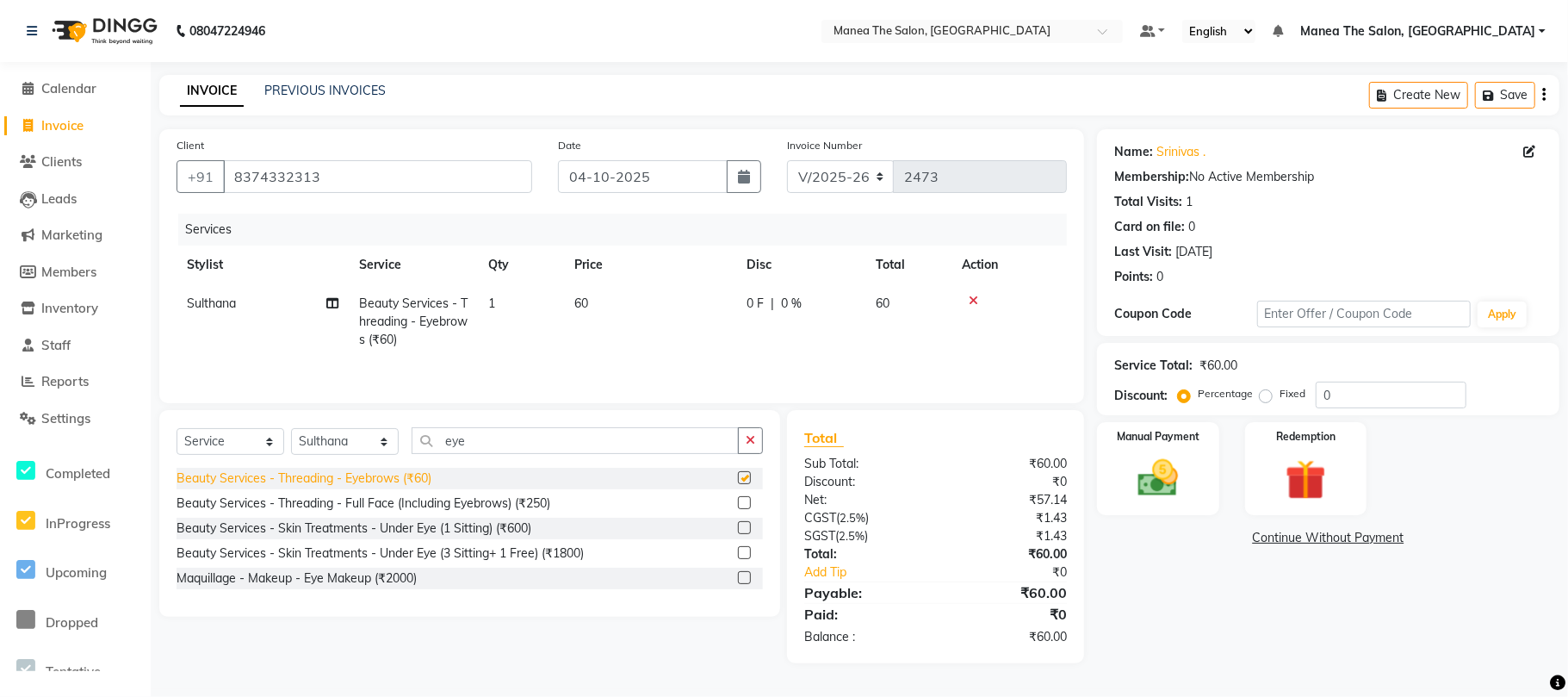
checkbox input "false"
click at [1379, 391] on input "0" at bounding box center [1391, 394] width 150 height 27
click at [1171, 480] on img at bounding box center [1157, 478] width 68 height 48
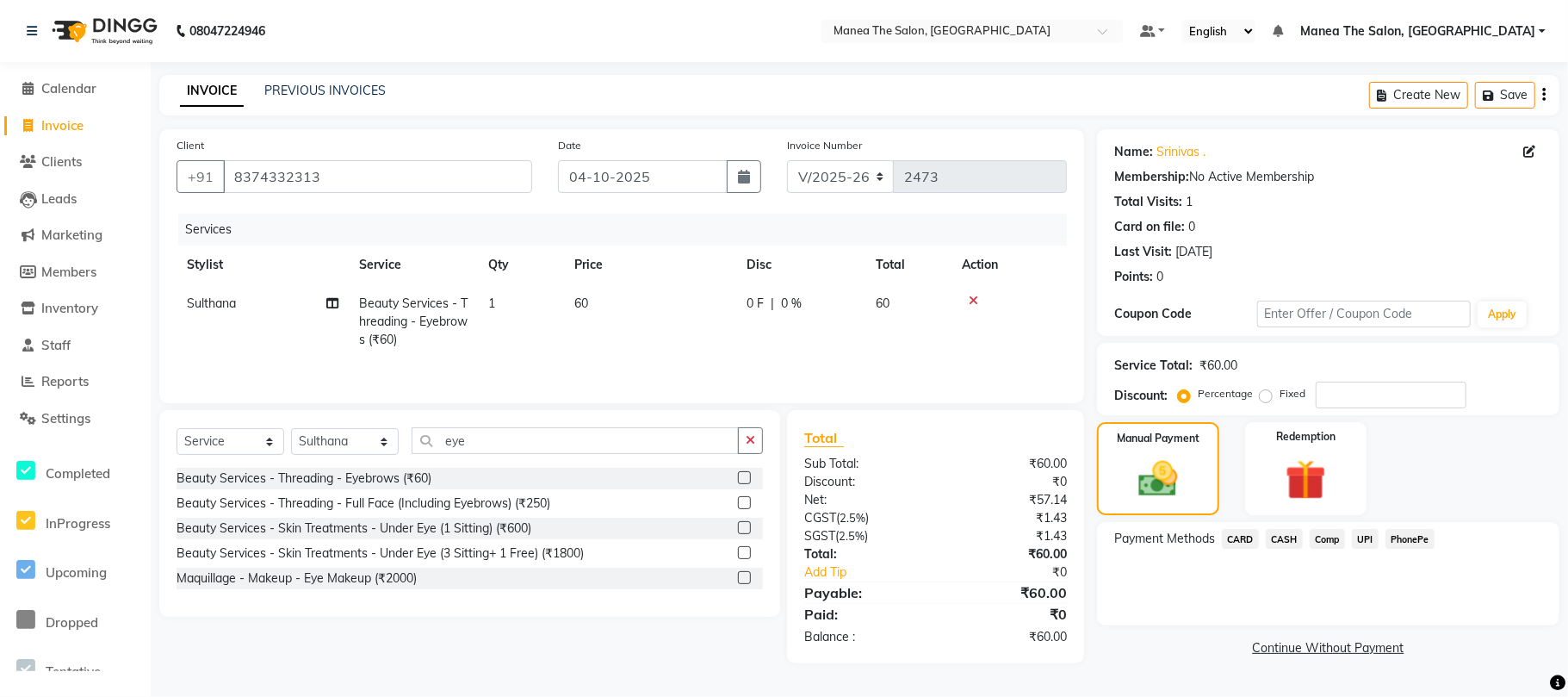
click at [1365, 537] on span "UPI" at bounding box center [1365, 538] width 27 height 20
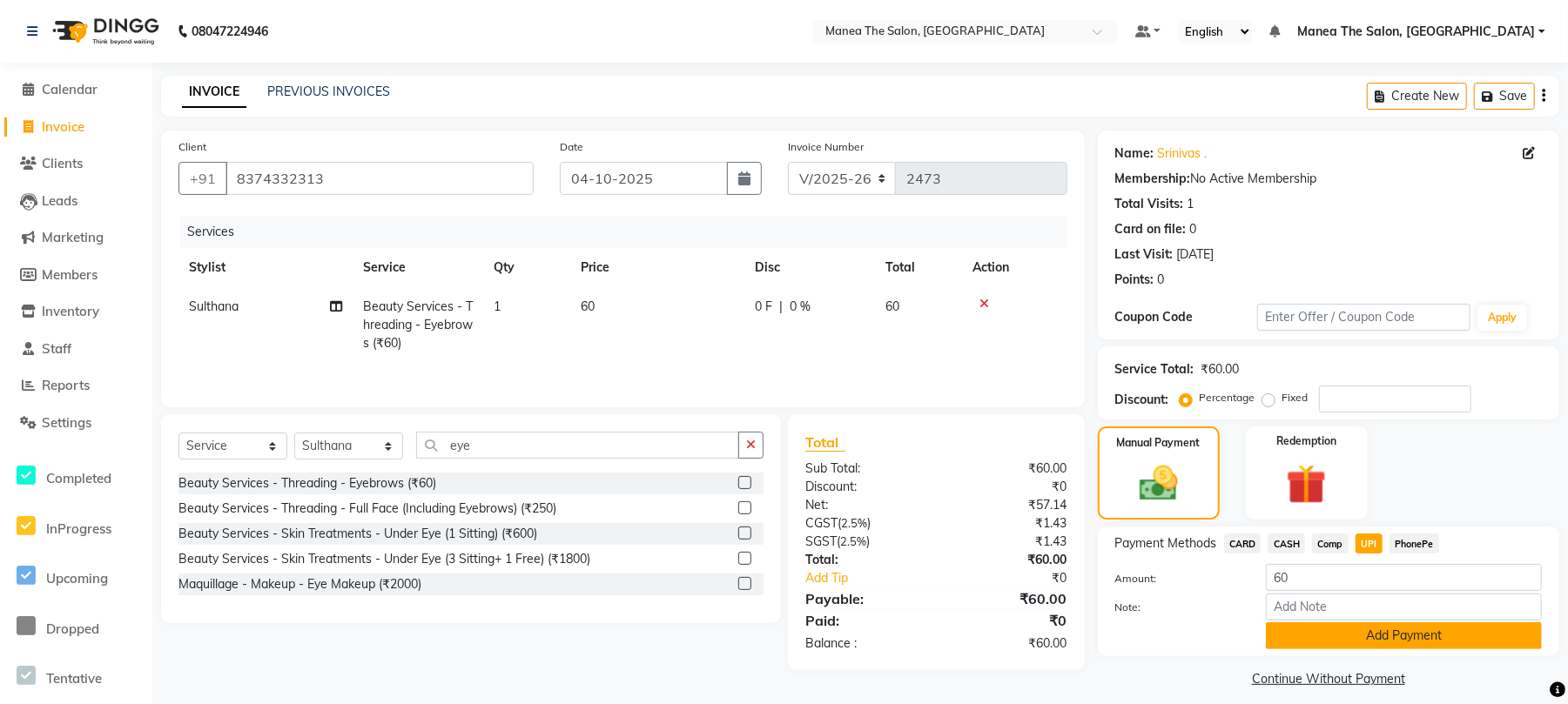
click at [1420, 627] on button "Add Payment" at bounding box center [1404, 635] width 276 height 27
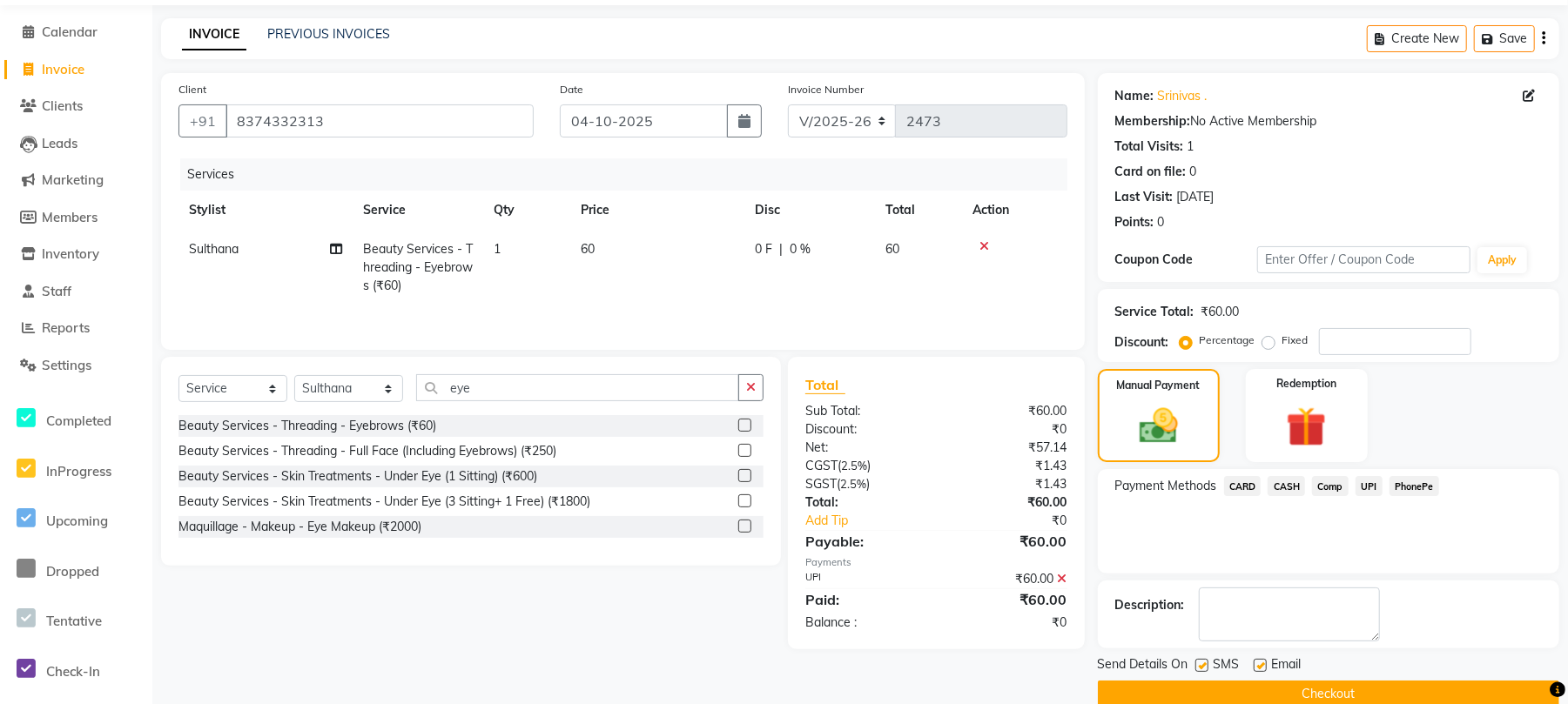
scroll to position [89, 0]
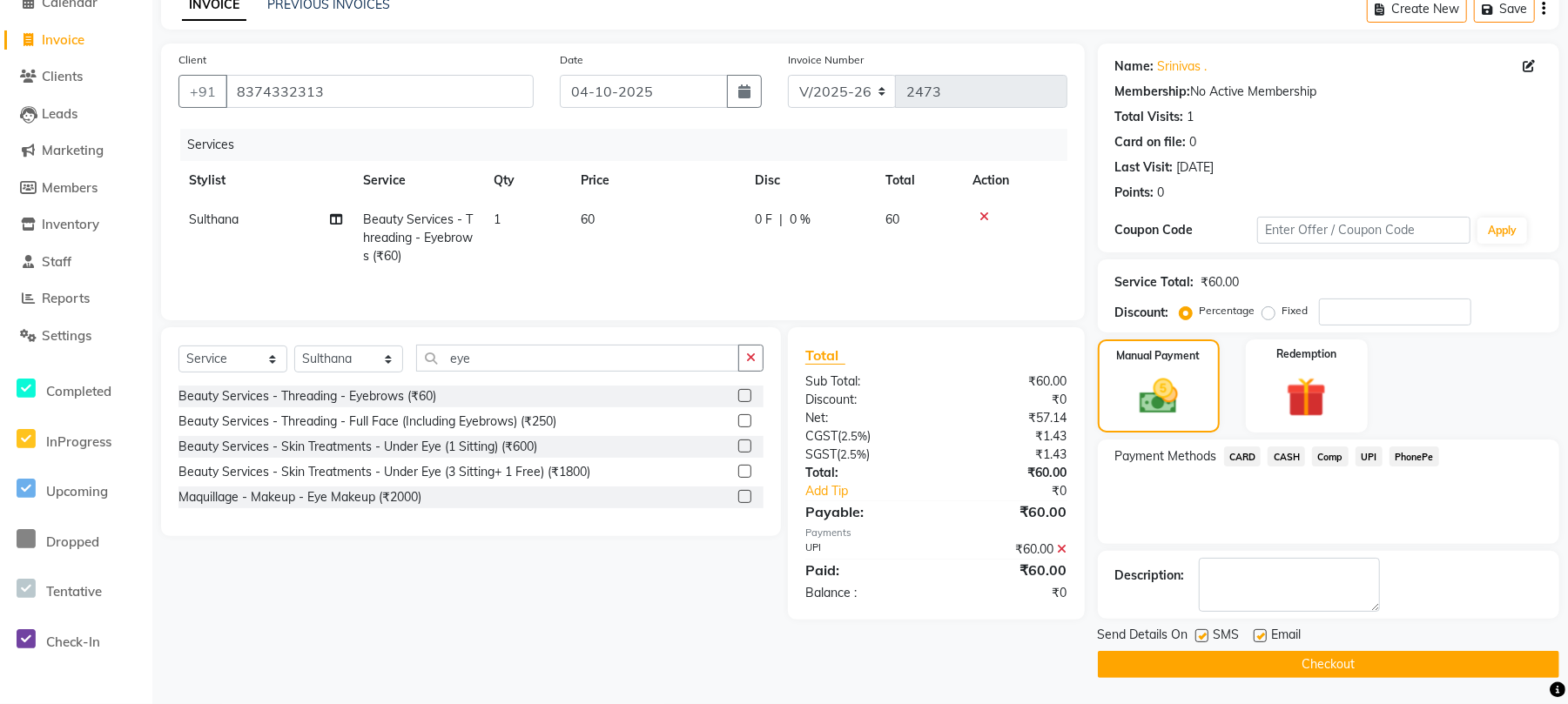
click at [1338, 665] on button "Checkout" at bounding box center [1329, 664] width 461 height 27
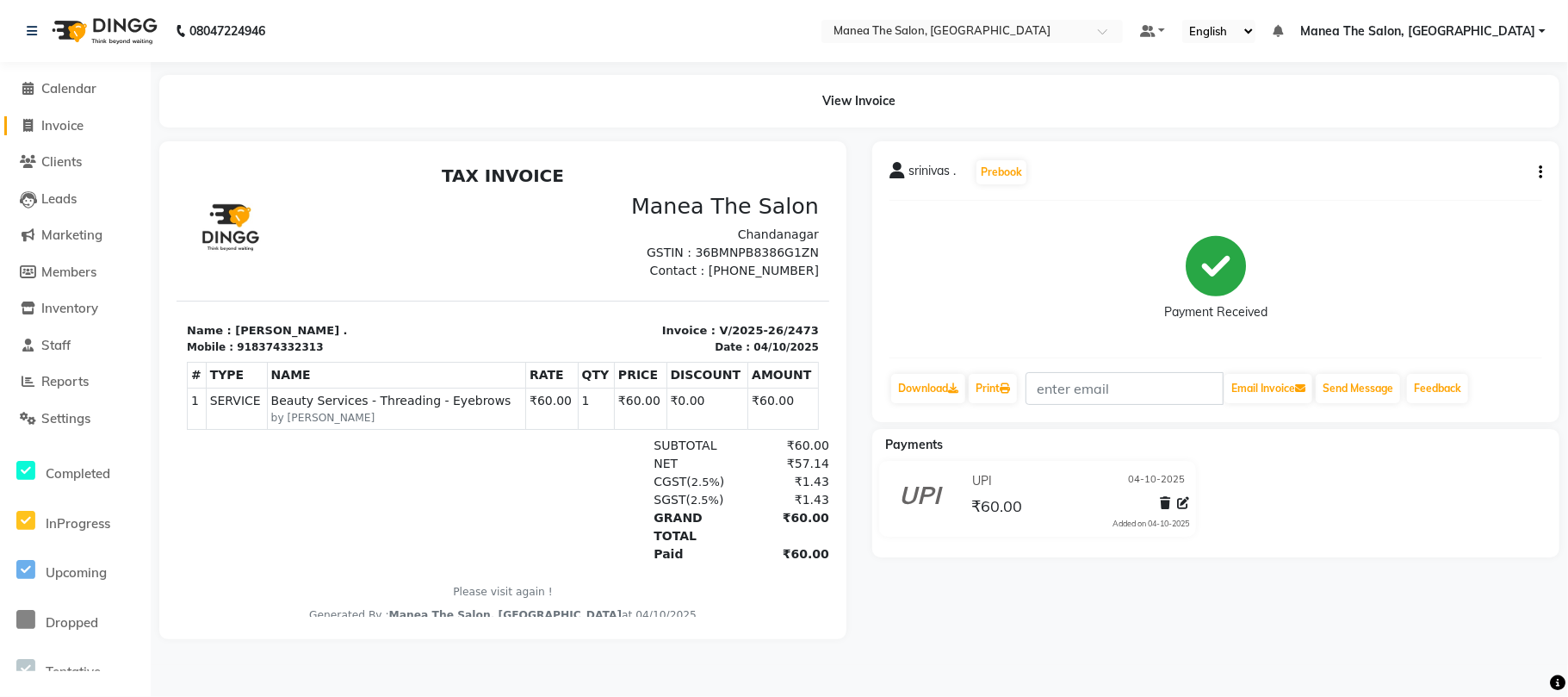
click at [67, 127] on span "Invoice" at bounding box center [62, 125] width 42 height 16
select select "7351"
select select "service"
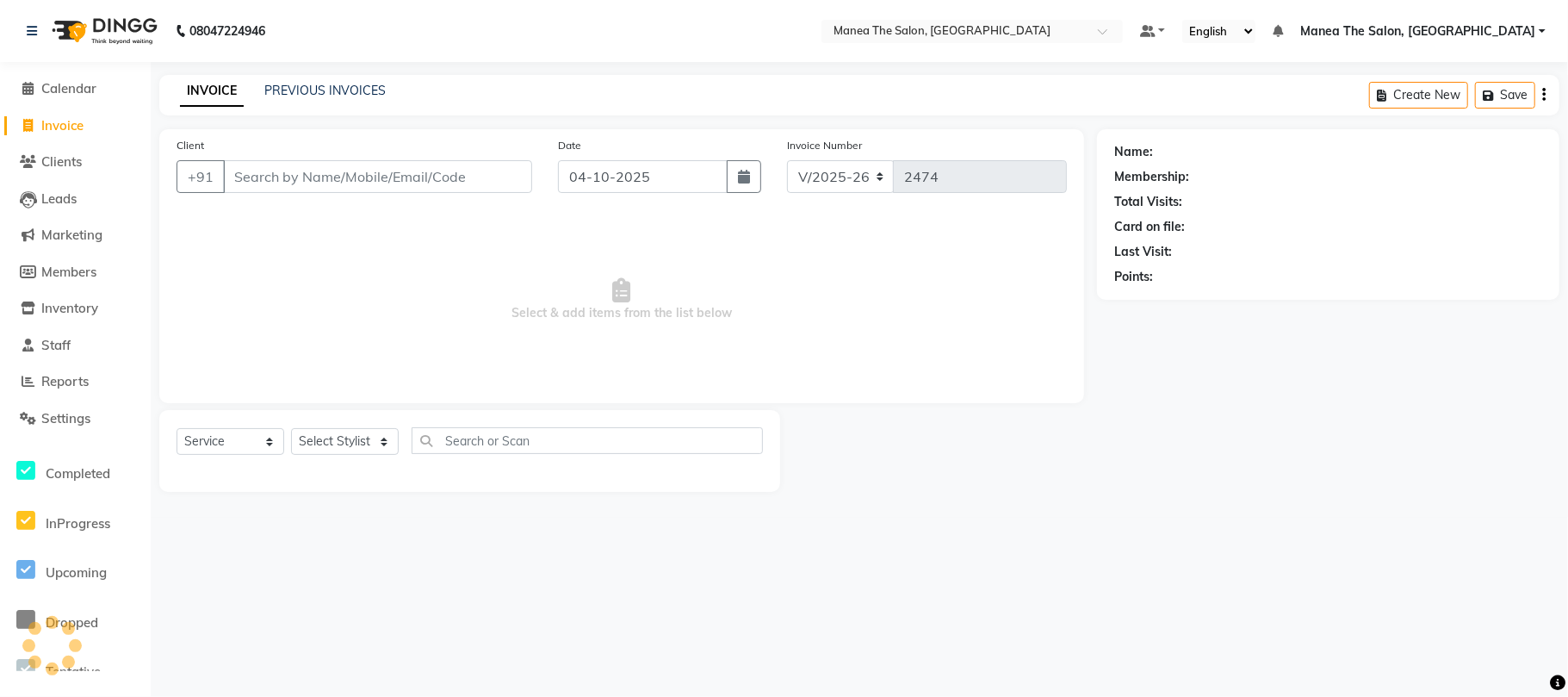
click at [328, 78] on div "INVOICE PREVIOUS INVOICES Create New Save" at bounding box center [858, 95] width 1399 height 41
click at [316, 91] on link "PREVIOUS INVOICES" at bounding box center [325, 91] width 121 height 16
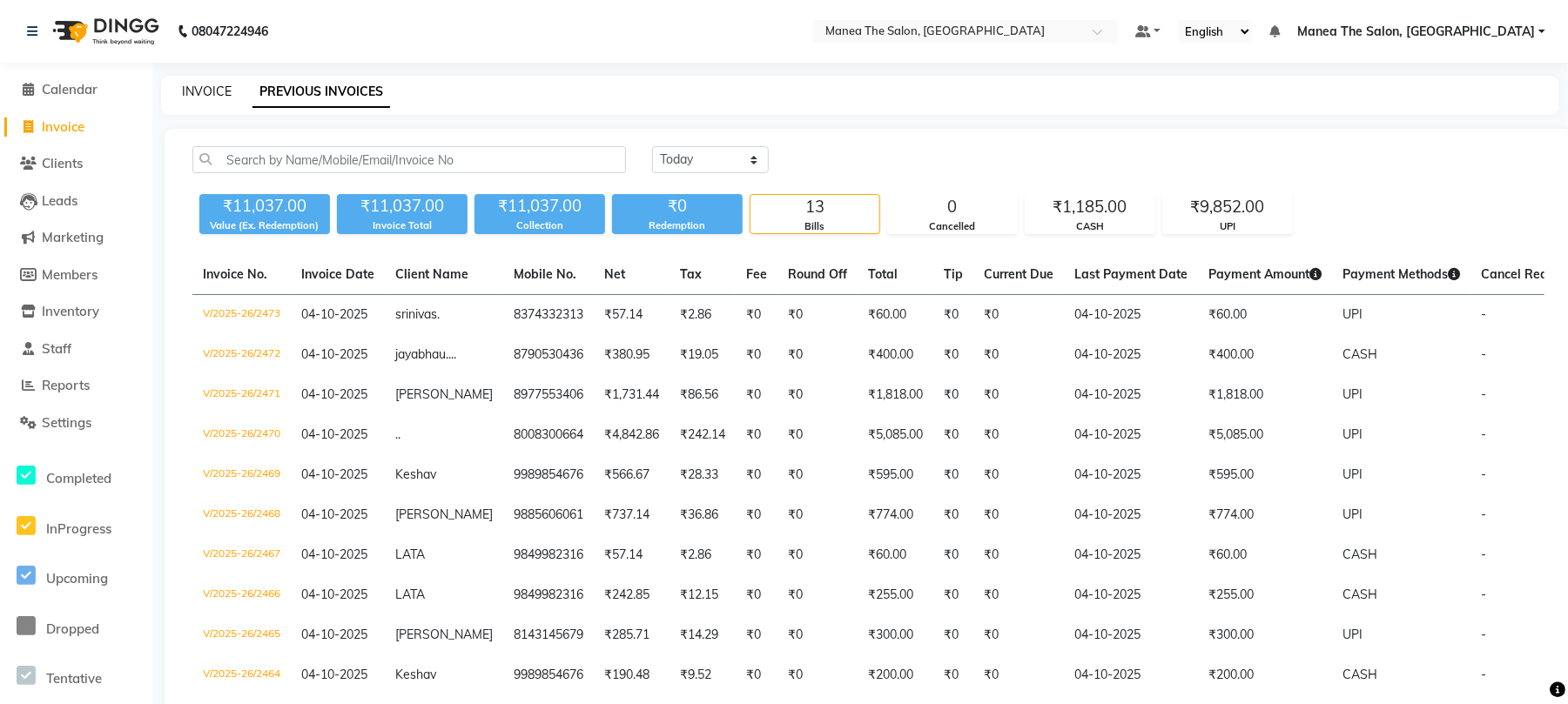
click at [216, 84] on link "INVOICE" at bounding box center [206, 92] width 50 height 16
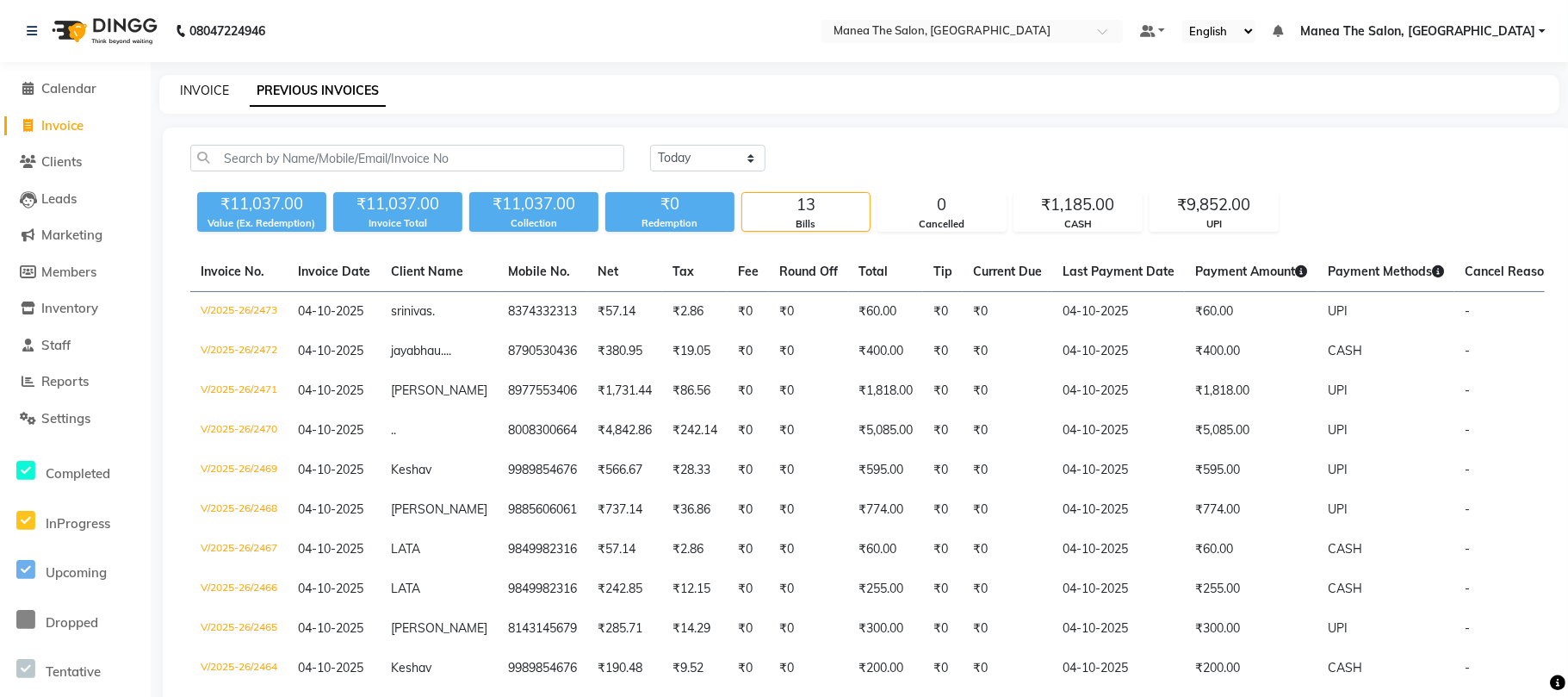
select select "7351"
select select "service"
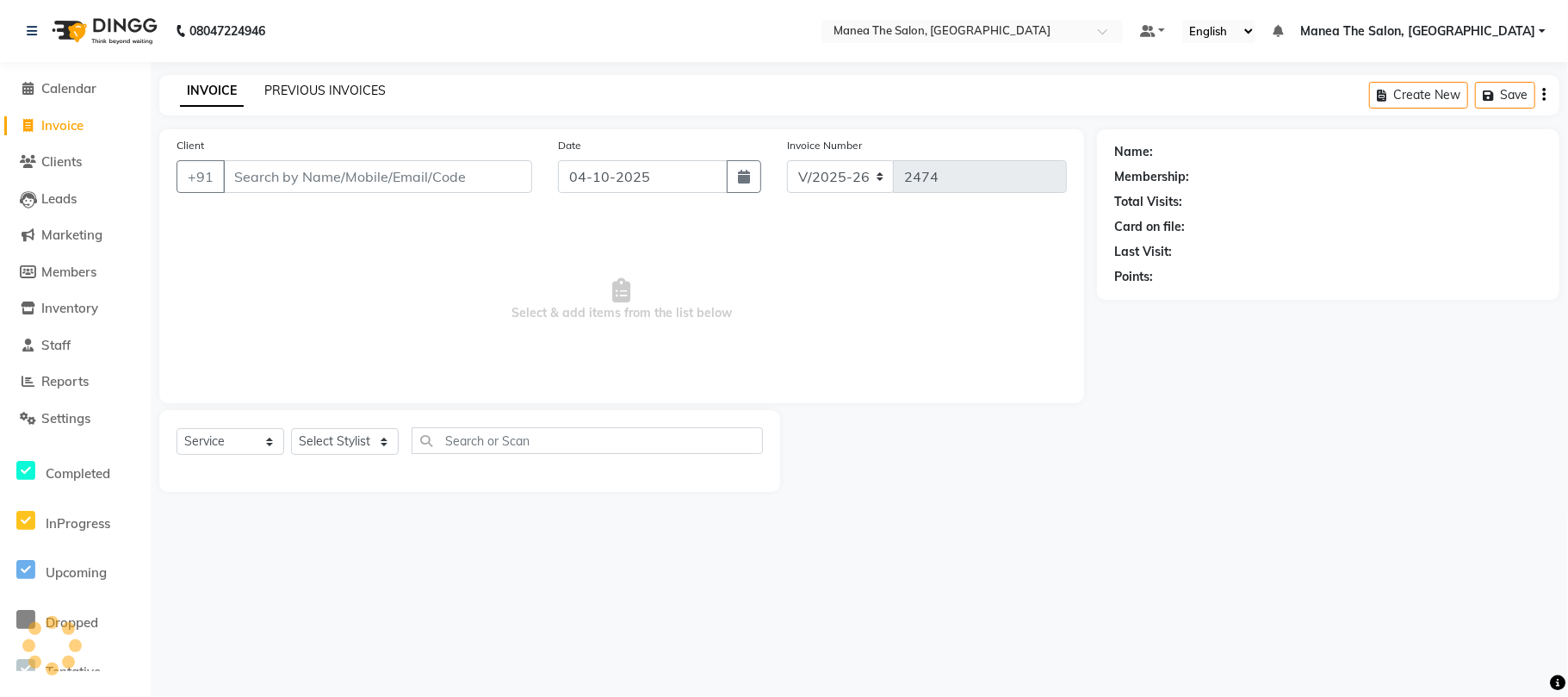
click at [328, 87] on link "PREVIOUS INVOICES" at bounding box center [325, 91] width 121 height 16
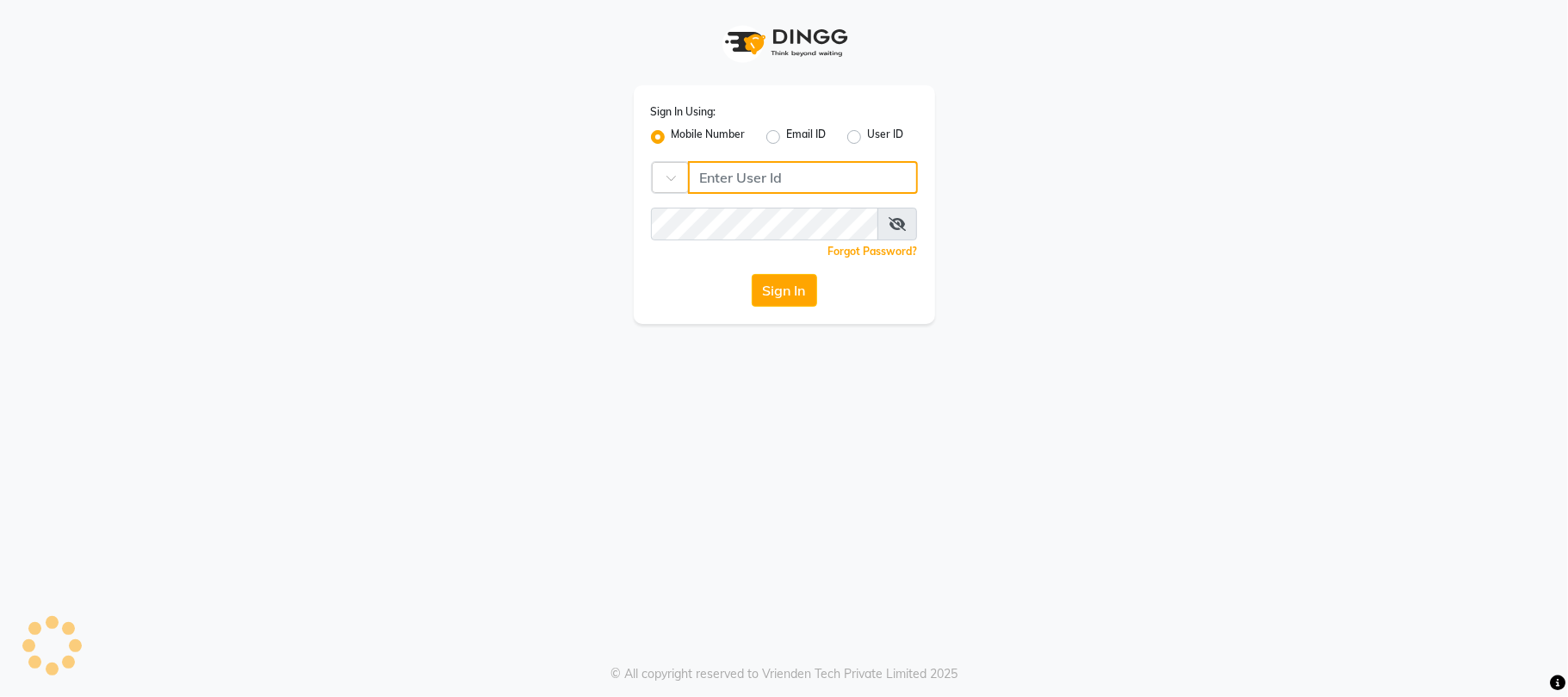
type input "9346469616"
